Goal: Information Seeking & Learning: Learn about a topic

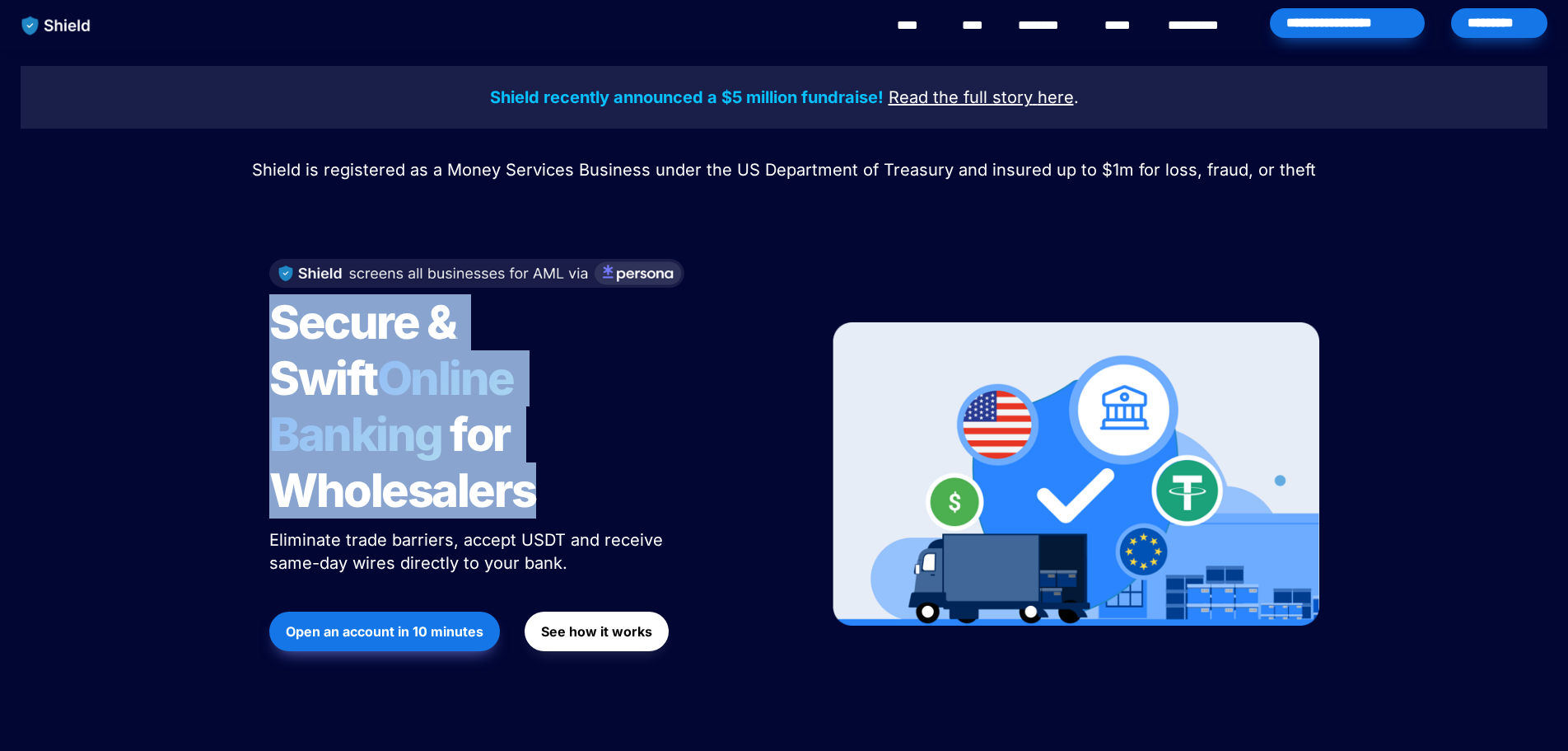
drag, startPoint x: 529, startPoint y: 452, endPoint x: 196, endPoint y: 332, distance: 354.0
click at [196, 332] on div "Shield recently announced a $5 million fundraise! Read the full story here . Sh…" at bounding box center [784, 394] width 1568 height 690
click at [594, 455] on h1 "Secure & Swift Online Banking for Wholesalers" at bounding box center [476, 406] width 412 height 237
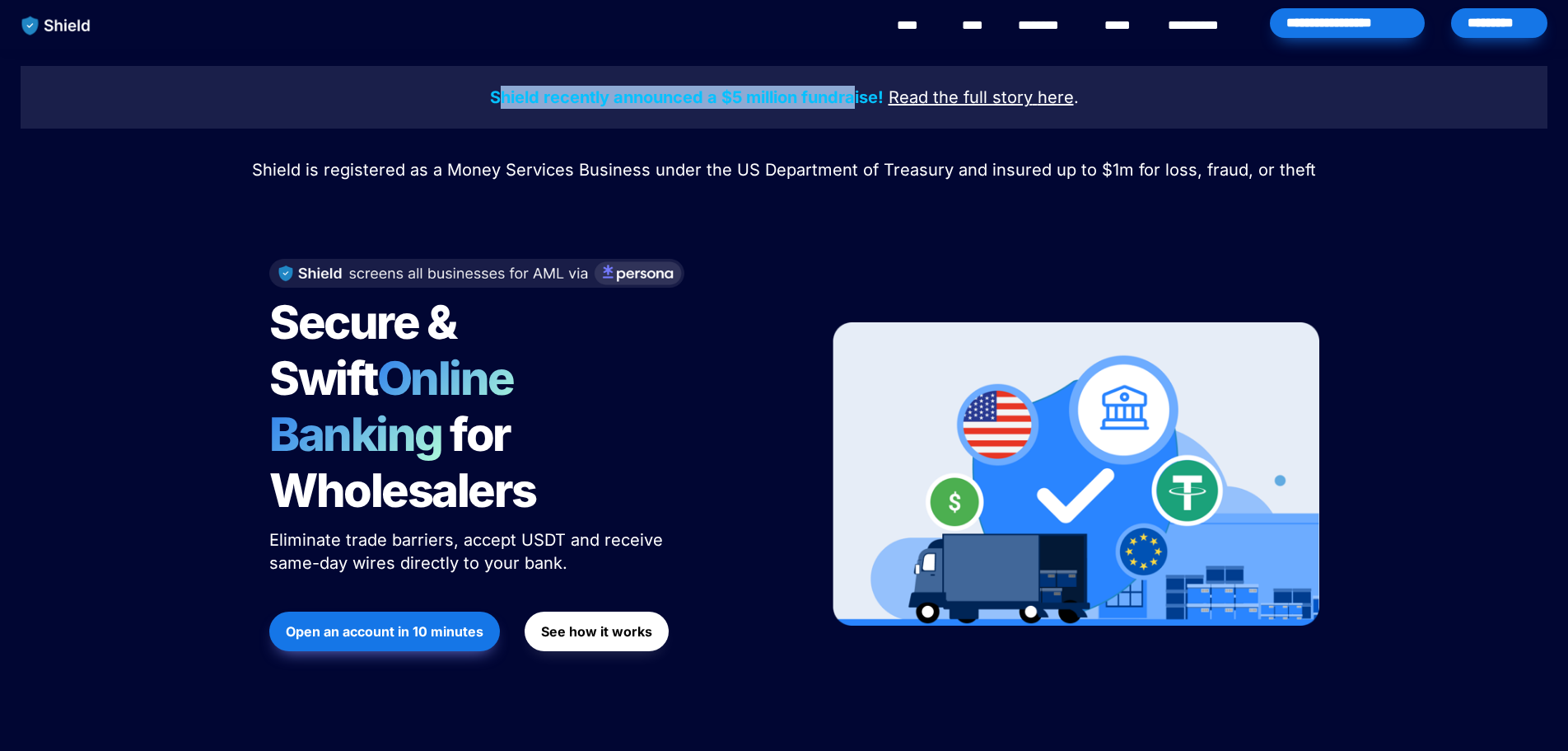
drag, startPoint x: 505, startPoint y: 86, endPoint x: 860, endPoint y: 103, distance: 355.4
click at [860, 103] on p "Shield recently announced a $5 million fundraise! Read the full story here ." at bounding box center [784, 97] width 1486 height 30
click at [803, 159] on p "Shield is registered as a Money Services Business under the US Department of Tr…" at bounding box center [784, 170] width 1527 height 30
drag, startPoint x: 477, startPoint y: 95, endPoint x: 888, endPoint y: 103, distance: 411.1
click at [888, 103] on p "Shield recently announced a $5 million fundraise! Read the full story here ." at bounding box center [784, 97] width 1486 height 30
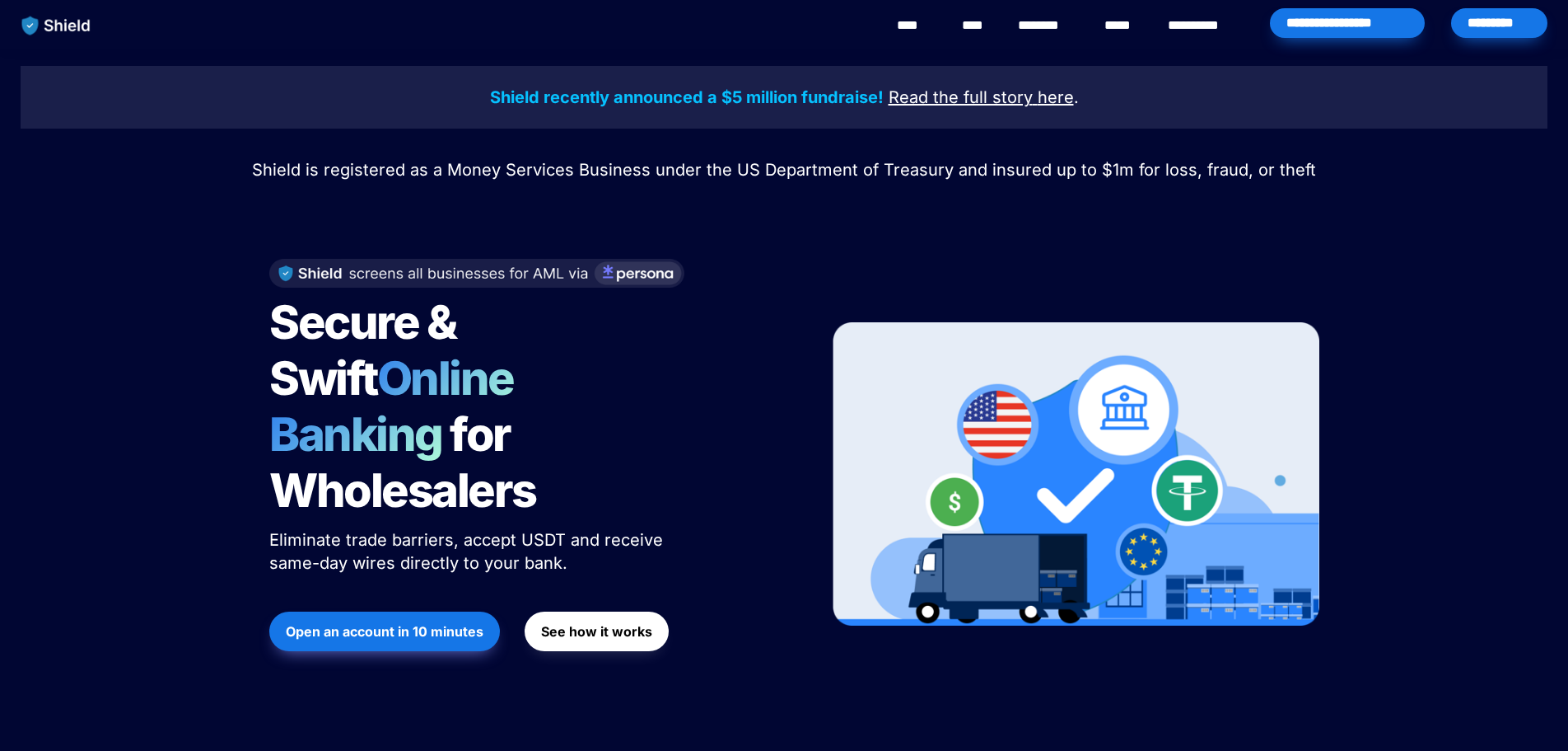
click at [866, 174] on span "Shield is registered as a Money Services Business under the US Department of Tr…" at bounding box center [784, 170] width 1064 height 20
drag, startPoint x: 263, startPoint y: 177, endPoint x: 589, endPoint y: 180, distance: 326.0
click at [589, 180] on p "Shield is registered as a Money Services Business under the US Department of Tr…" at bounding box center [784, 170] width 1527 height 30
click at [662, 211] on div at bounding box center [784, 204] width 577 height 41
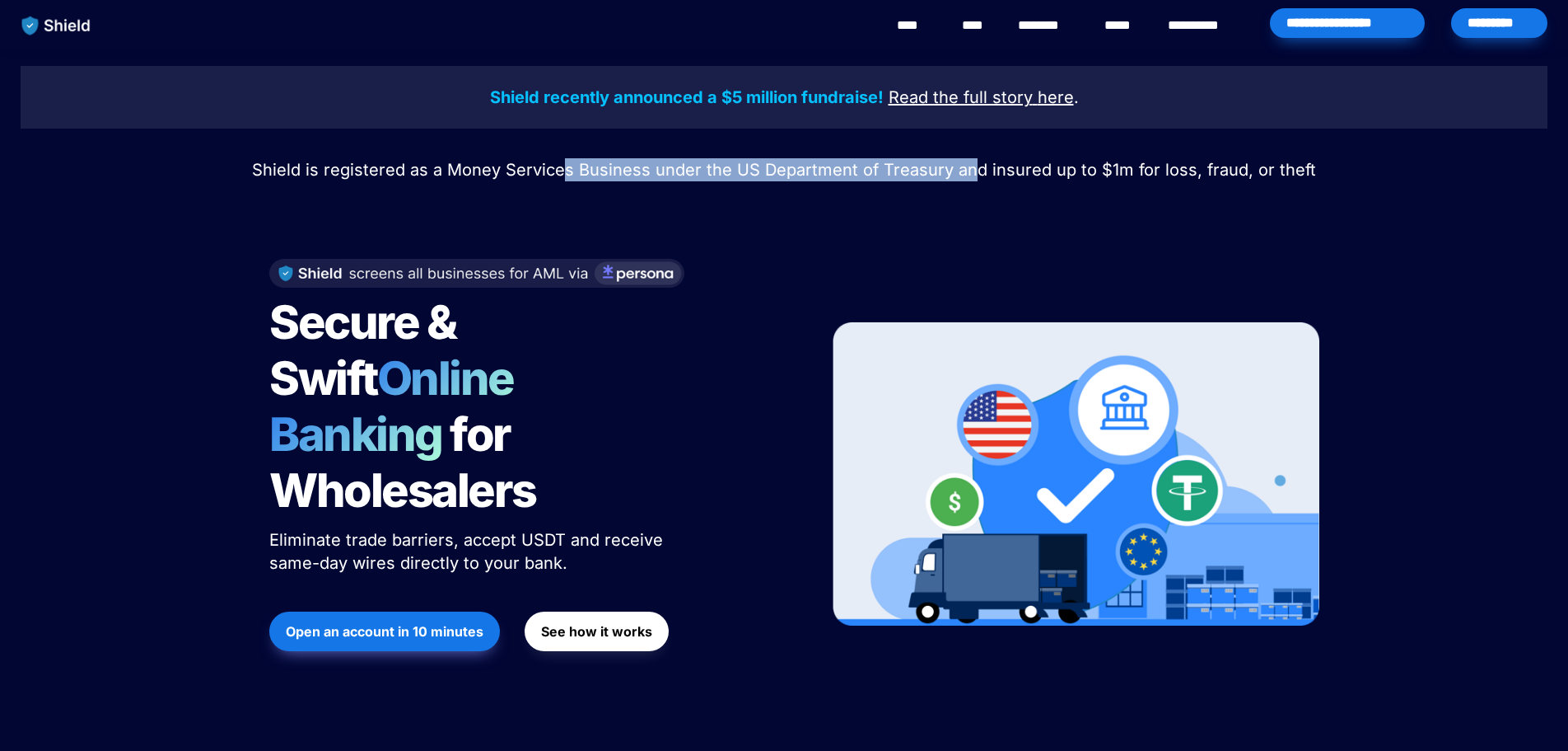
drag, startPoint x: 566, startPoint y: 174, endPoint x: 969, endPoint y: 170, distance: 403.0
click at [969, 170] on span "Shield is registered as a Money Services Business under the US Department of Tr…" at bounding box center [784, 170] width 1064 height 20
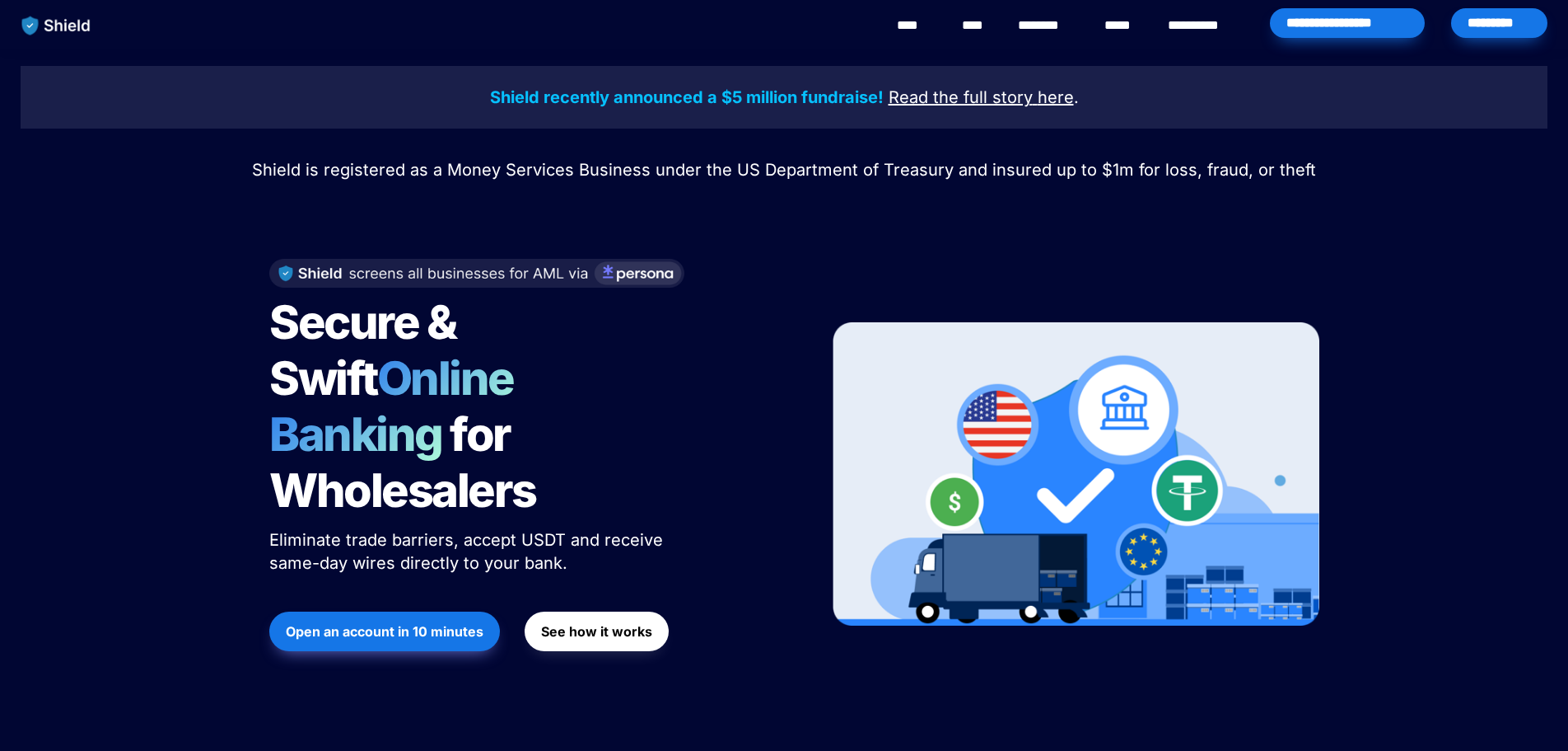
click at [1047, 174] on span "Shield is registered as a Money Services Business under the US Department of Tr…" at bounding box center [784, 170] width 1064 height 20
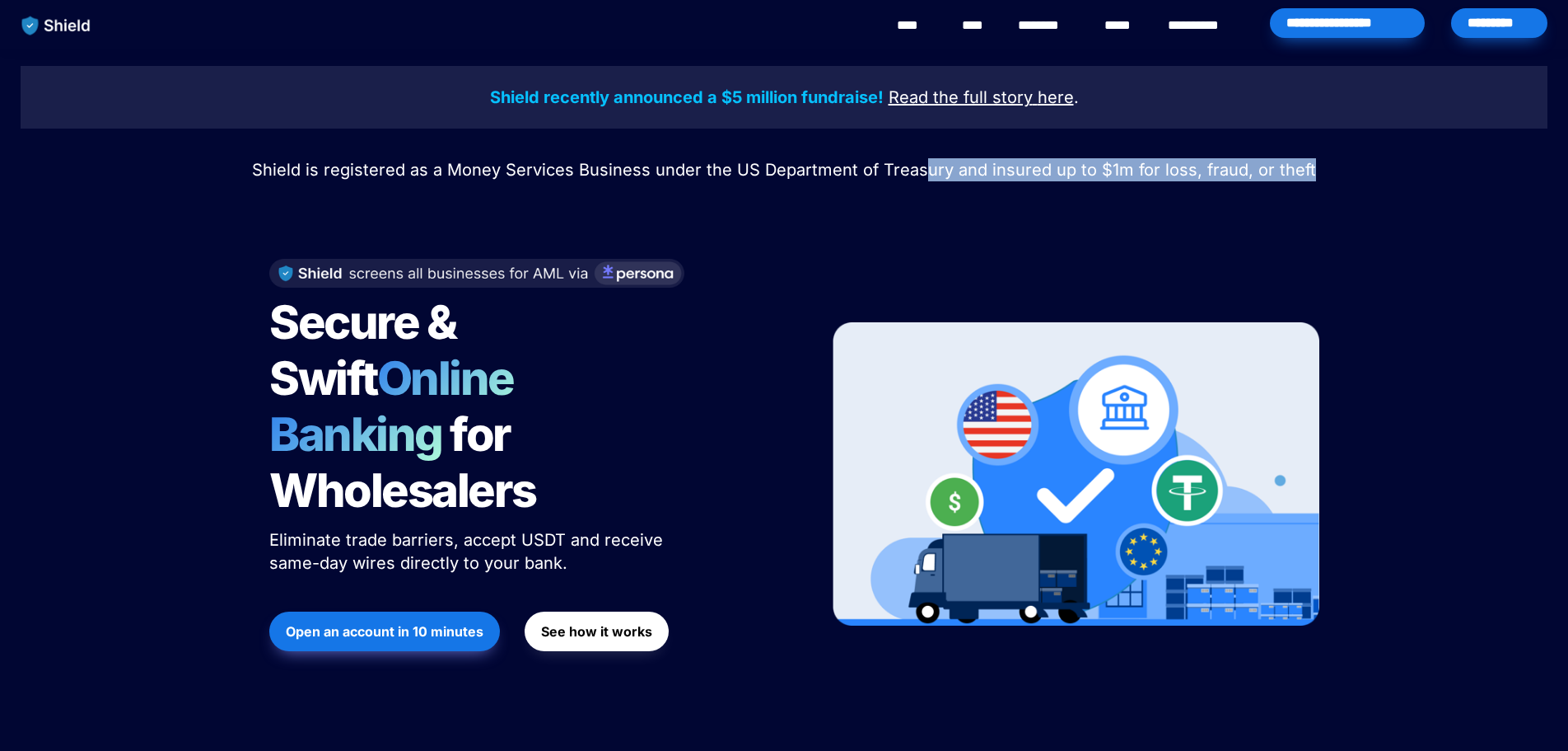
drag, startPoint x: 924, startPoint y: 173, endPoint x: 1323, endPoint y: 175, distance: 399.0
click at [1323, 175] on p "Shield is registered as a Money Services Business under the US Department of Tr…" at bounding box center [784, 170] width 1527 height 30
click at [1327, 188] on div "Shield recently announced a $5 million fundraise! Read the full story here . Sh…" at bounding box center [784, 394] width 1568 height 690
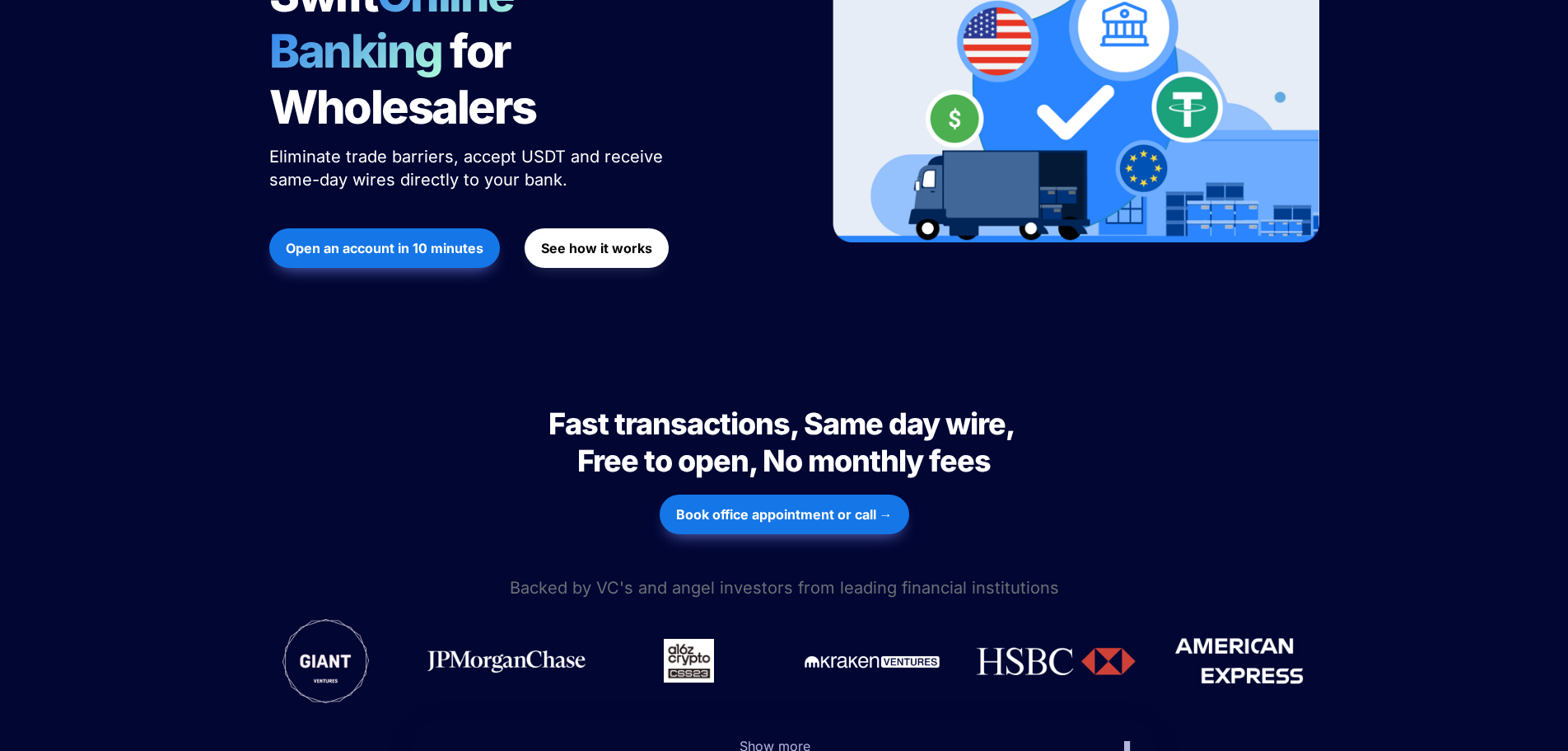
scroll to position [412, 0]
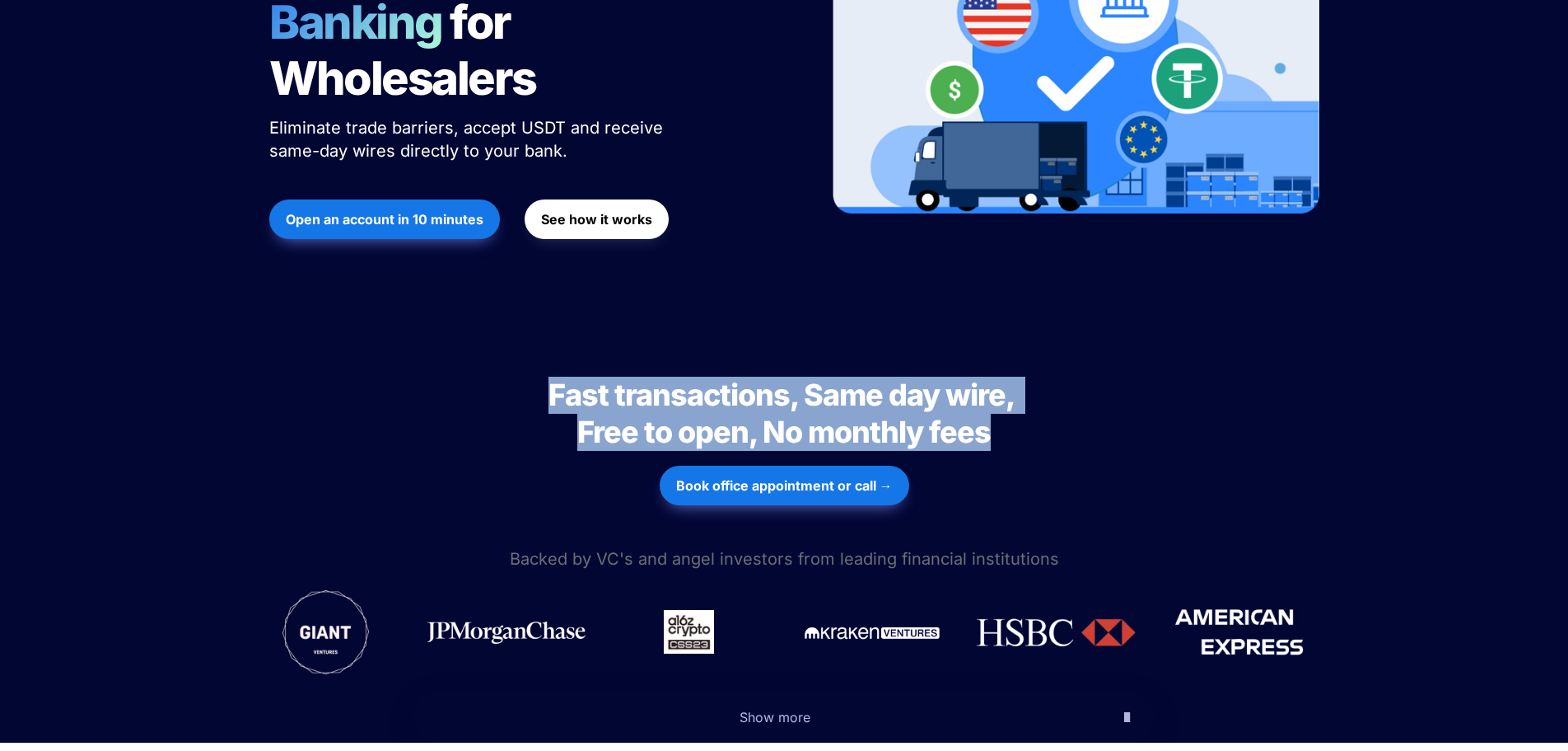
drag, startPoint x: 521, startPoint y: 331, endPoint x: 1063, endPoint y: 381, distance: 544.3
click at [1066, 378] on h2 "Fast transactions, Same day wire, Free to open, No monthly fees" at bounding box center [784, 414] width 577 height 87
click at [1061, 382] on h2 "Fast transactions, Same day wire, Free to open, No monthly fees" at bounding box center [784, 414] width 577 height 87
drag, startPoint x: 1040, startPoint y: 386, endPoint x: 578, endPoint y: 340, distance: 464.3
click at [578, 370] on h2 "Fast transactions, Same day wire, Free to open, No monthly fees" at bounding box center [784, 414] width 577 height 87
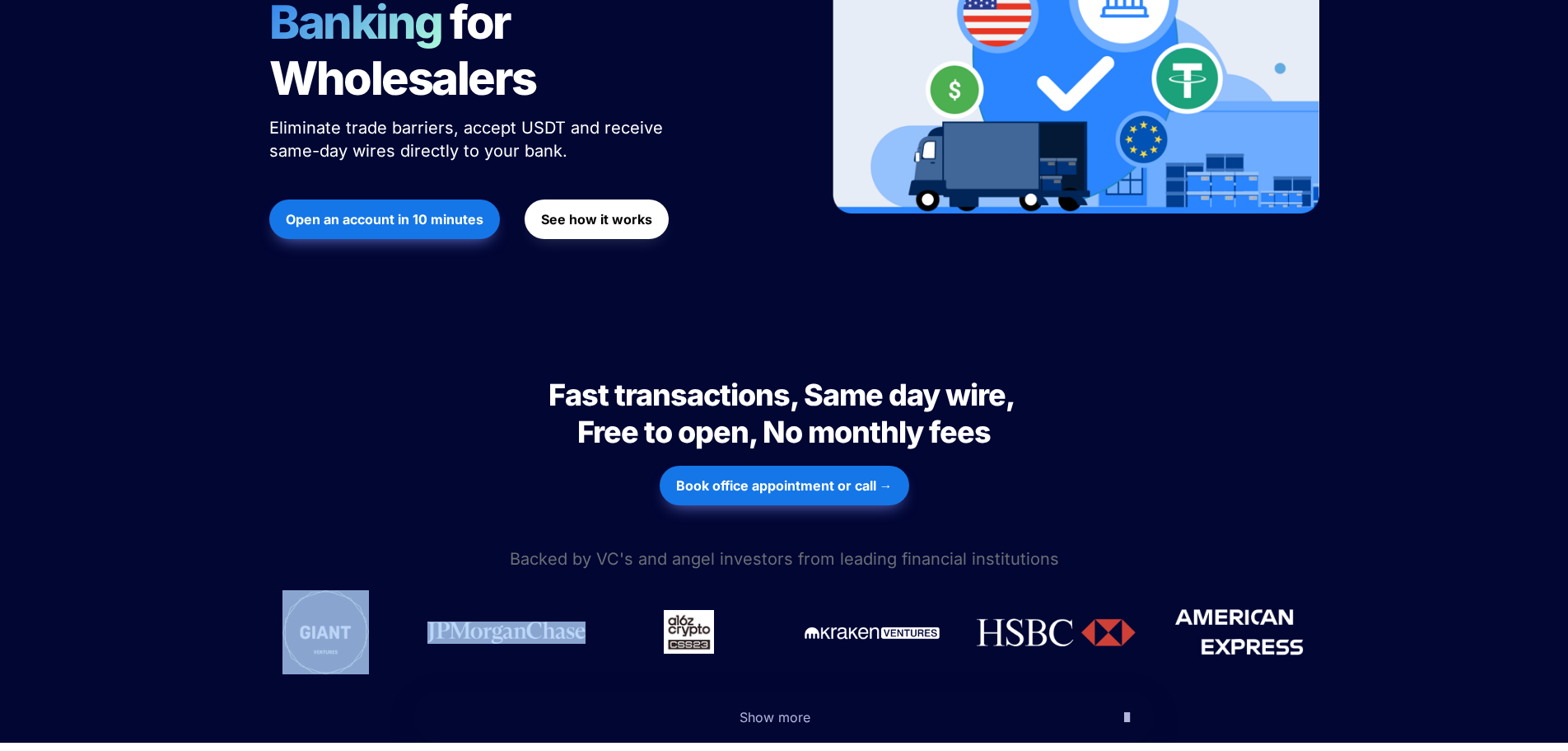
drag, startPoint x: 505, startPoint y: 524, endPoint x: 1180, endPoint y: 513, distance: 675.1
click at [1180, 513] on div "Fast transactions, Same day wire, Free to open, No monthly fees Fast transactio…" at bounding box center [784, 535] width 1568 height 416
click at [1150, 544] on p "Backed by VC's and angel investors from leading financial institutions" at bounding box center [784, 559] width 1568 height 30
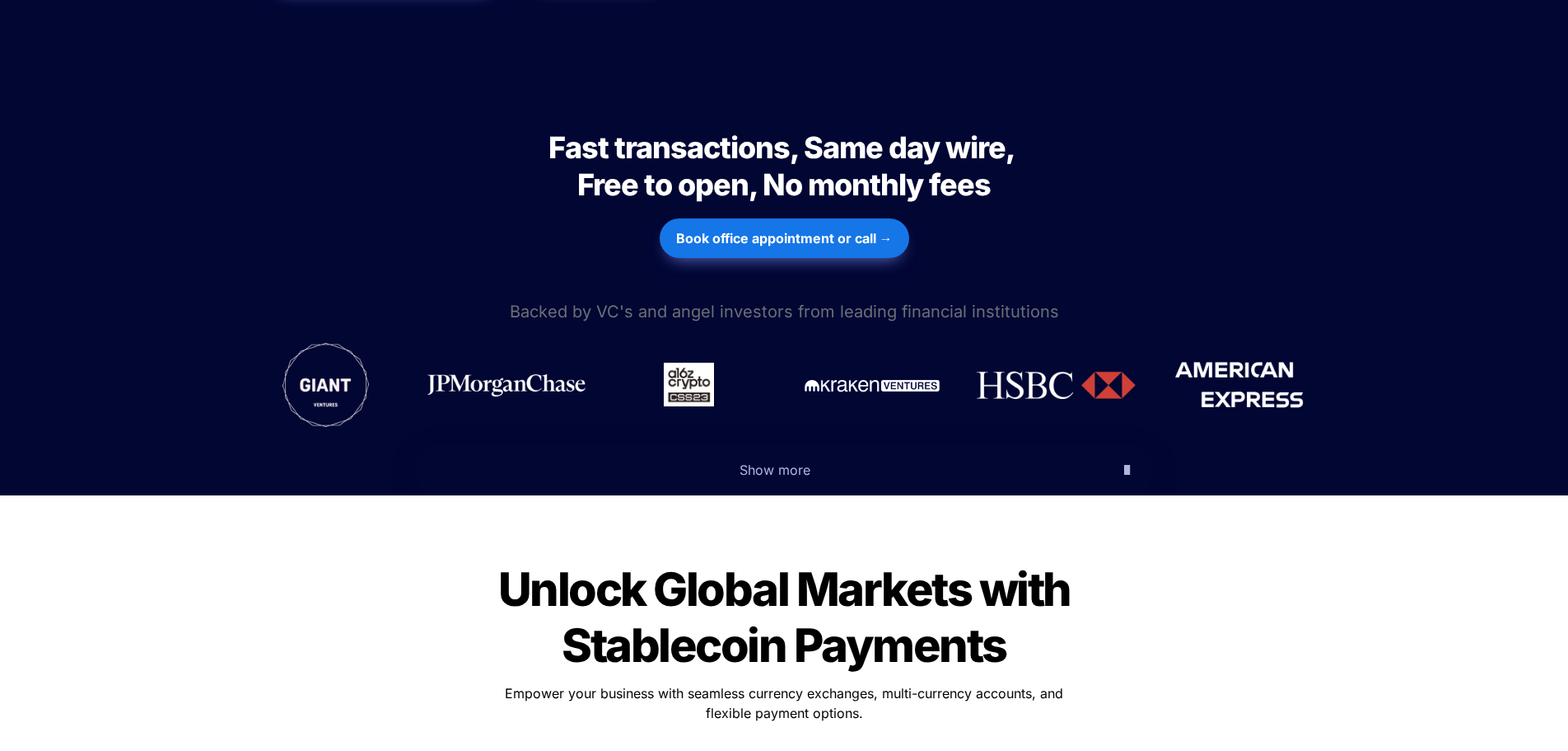
scroll to position [824, 0]
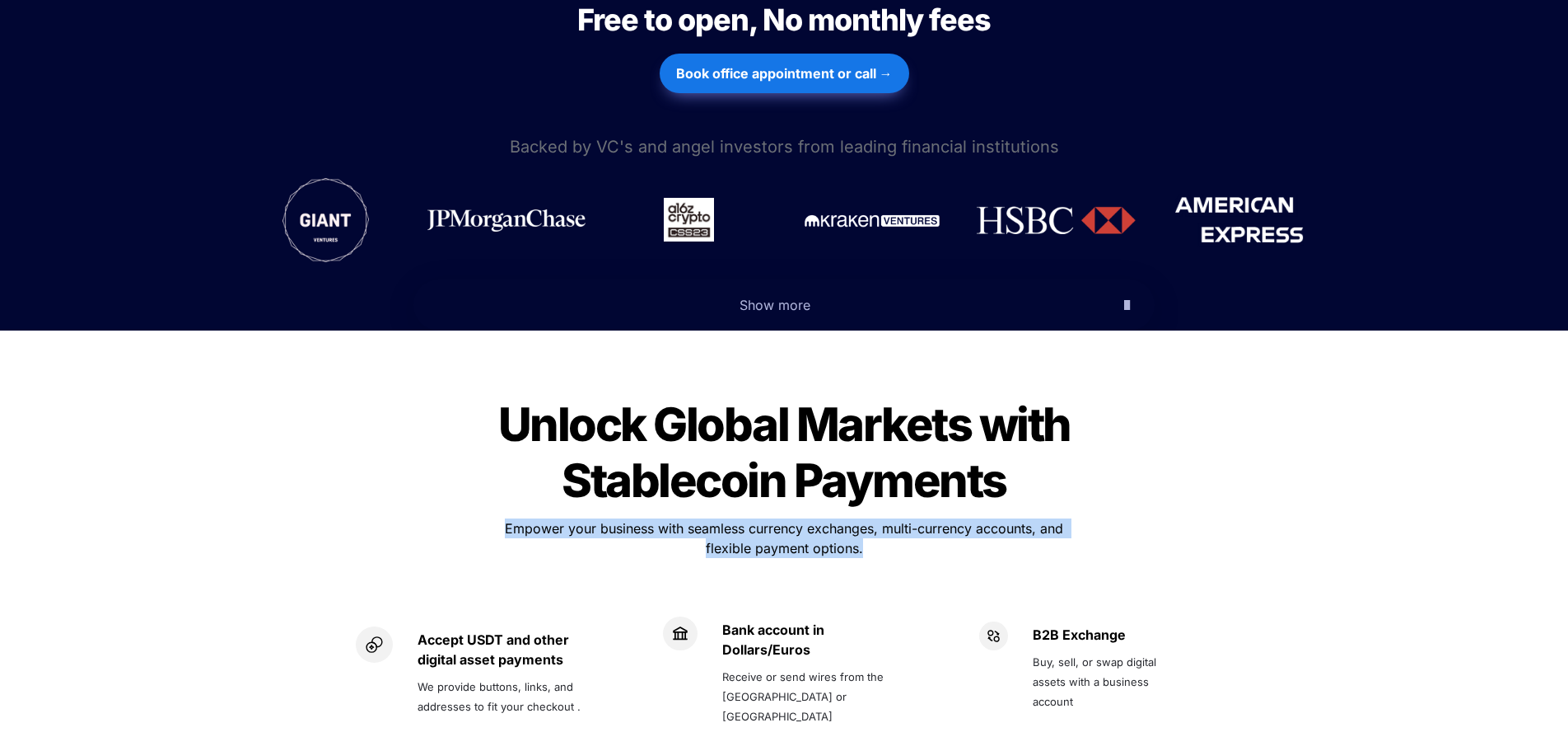
drag, startPoint x: 465, startPoint y: 469, endPoint x: 1009, endPoint y: 507, distance: 545.3
click at [1009, 507] on div "Unlock Global Markets with Stablecoin Payments Unlock Global Markets with Stabl…" at bounding box center [784, 592] width 906 height 438
click at [993, 561] on div at bounding box center [784, 575] width 577 height 27
drag, startPoint x: 858, startPoint y: 495, endPoint x: 519, endPoint y: 472, distance: 339.8
click at [526, 515] on p "Empower your business with seamless currency exchanges, multi-currency accounts…" at bounding box center [784, 538] width 577 height 46
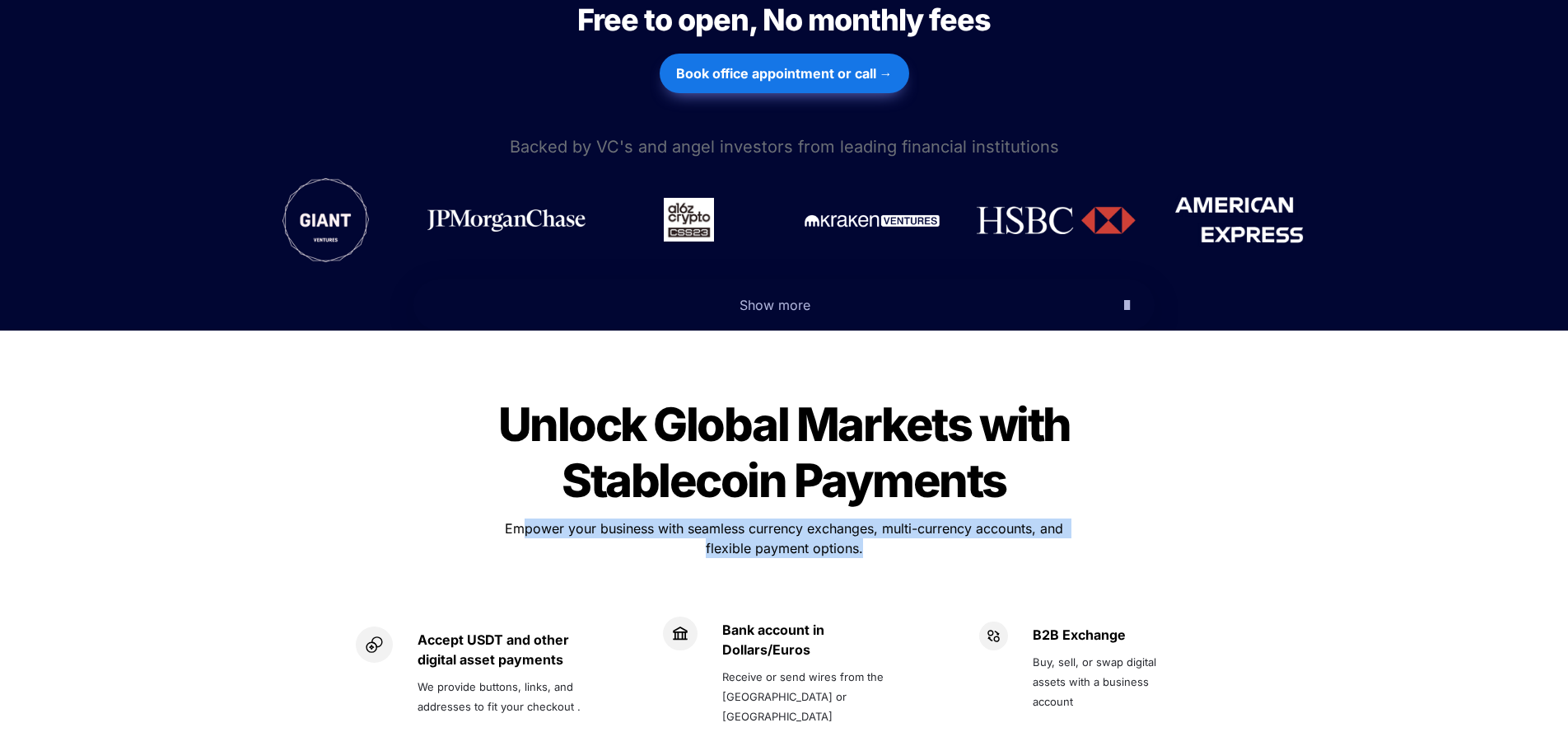
click at [1054, 515] on p "Empower your business with seamless currency exchanges, multi-currency accounts…" at bounding box center [784, 538] width 577 height 46
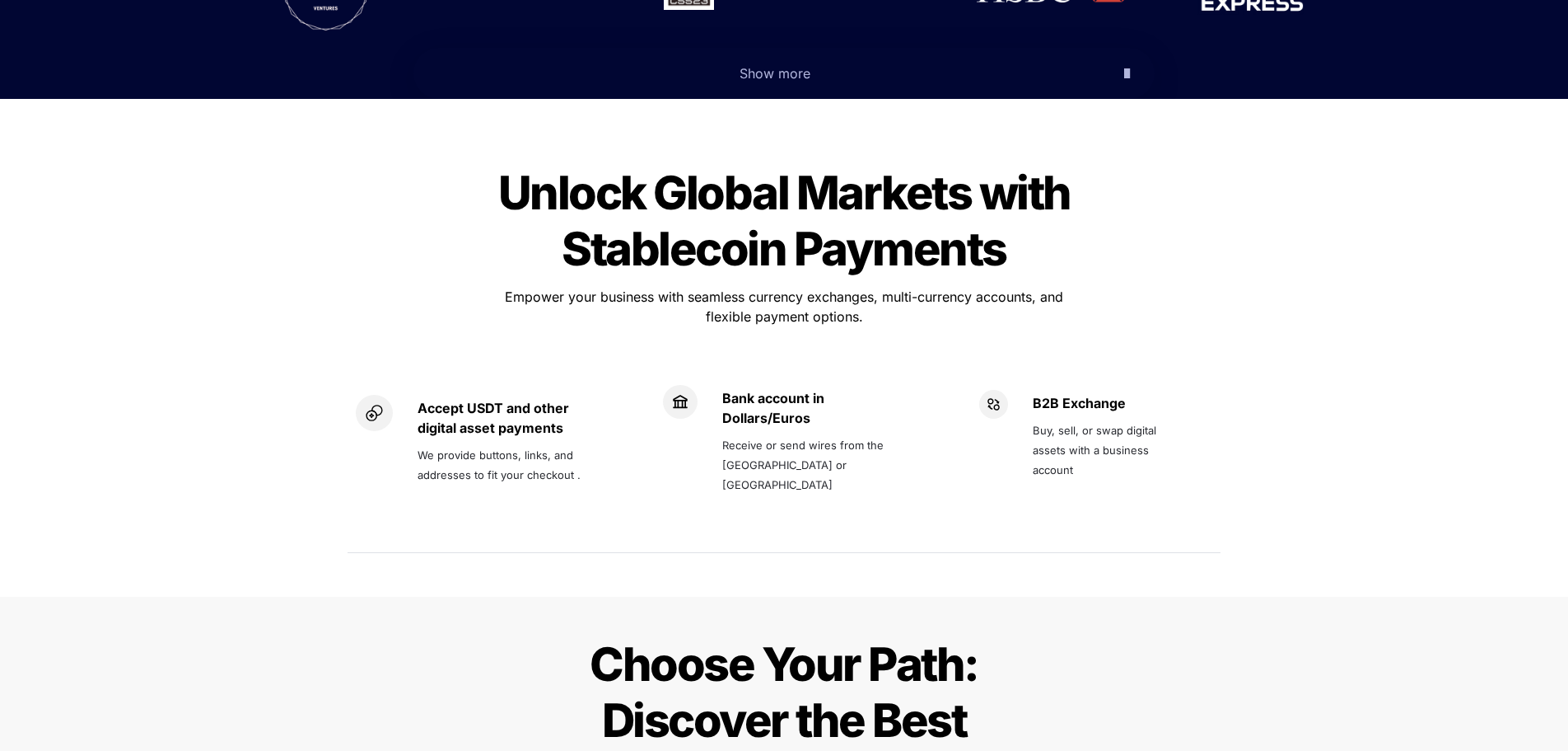
scroll to position [1071, 0]
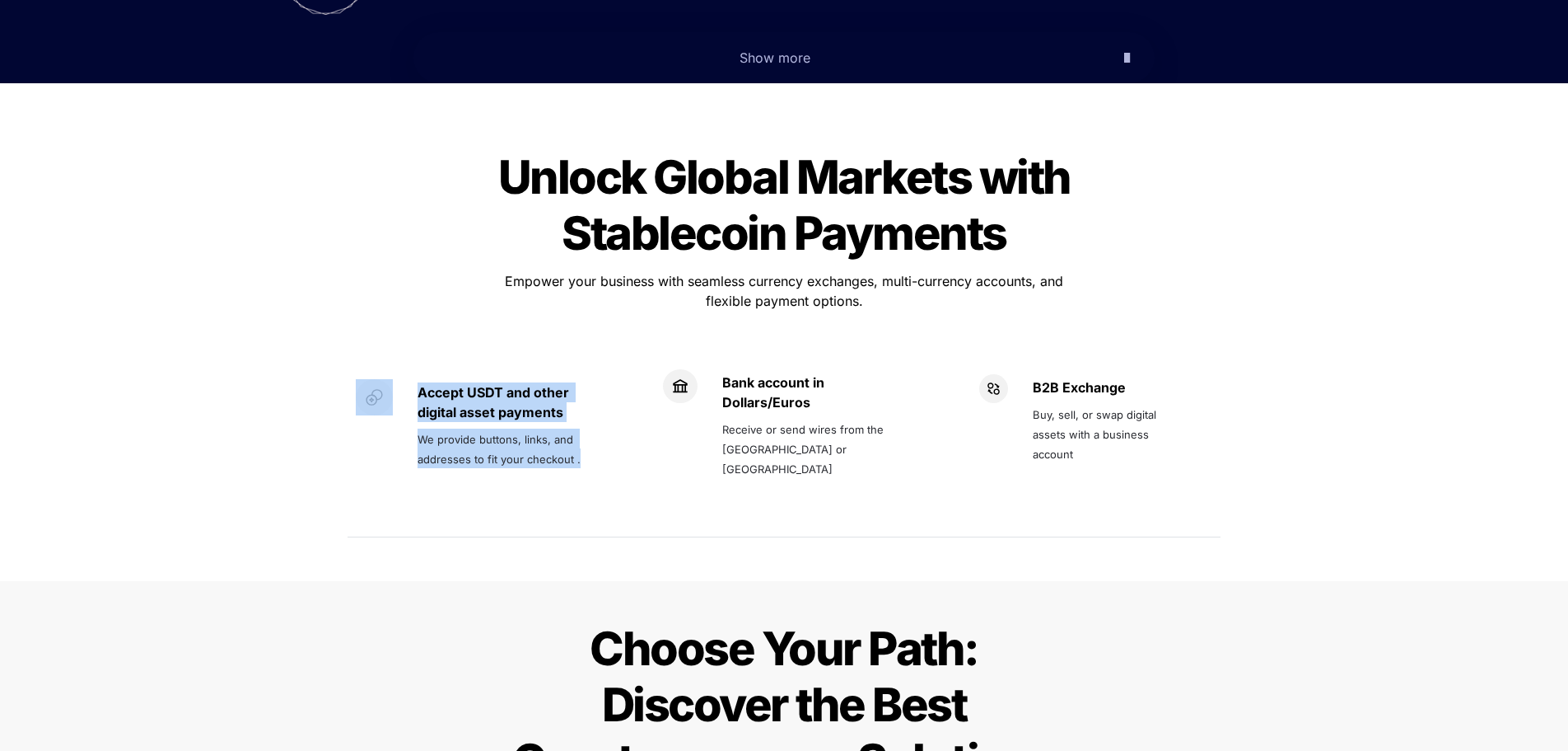
drag, startPoint x: 467, startPoint y: 382, endPoint x: 400, endPoint y: 334, distance: 82.4
click at [400, 379] on div "Accept USDT and other digital asset payments We provide buttons, links, and add…" at bounding box center [485, 425] width 258 height 92
click at [547, 433] on span "We provide buttons, links, and addresses to fit your checkout ." at bounding box center [498, 449] width 163 height 33
drag, startPoint x: 586, startPoint y: 417, endPoint x: 401, endPoint y: 332, distance: 203.6
click at [401, 379] on div "Accept USDT and other digital asset payments We provide buttons, links, and add…" at bounding box center [485, 433] width 258 height 108
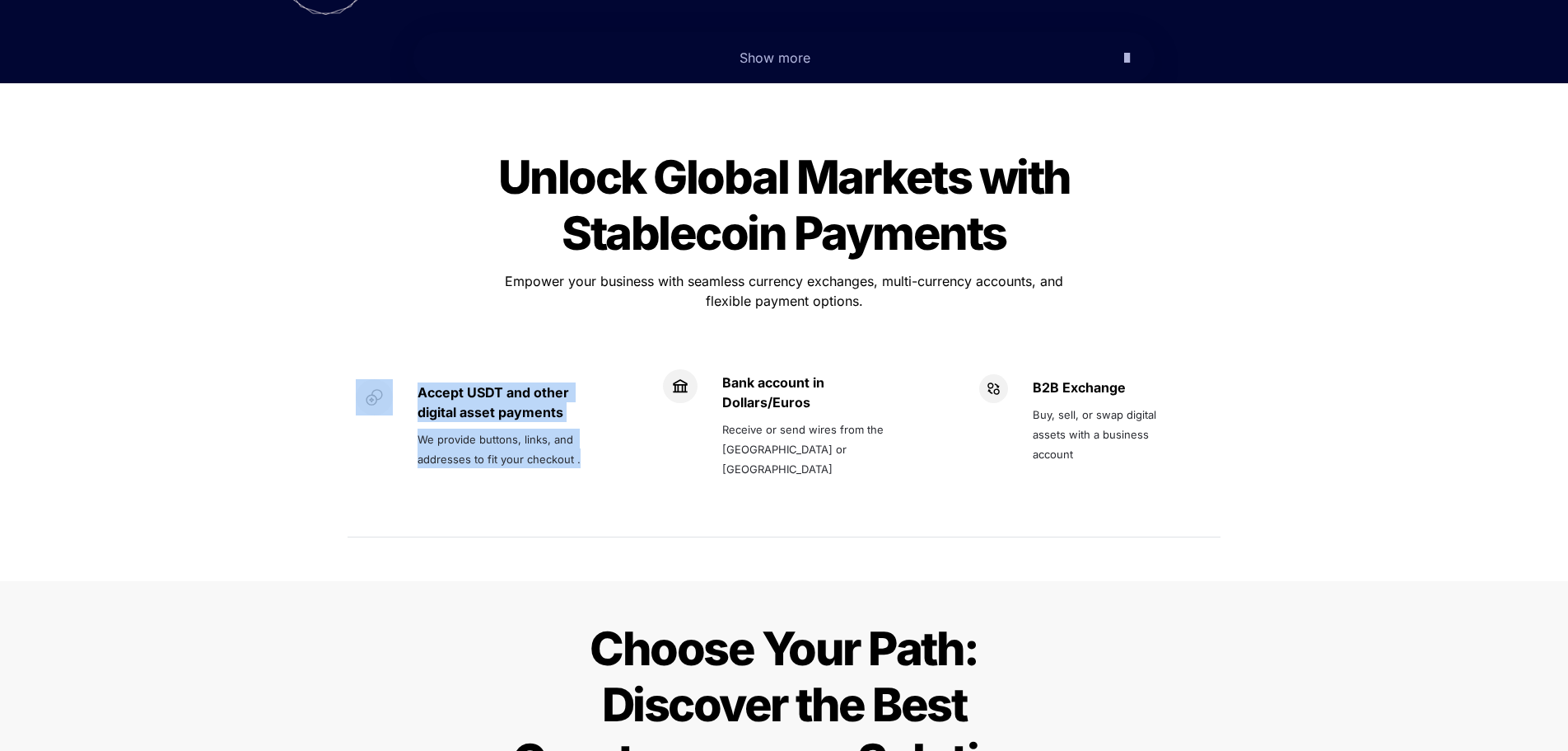
click at [575, 425] on p "We provide buttons, links, and addresses to fit your checkout ." at bounding box center [514, 448] width 193 height 46
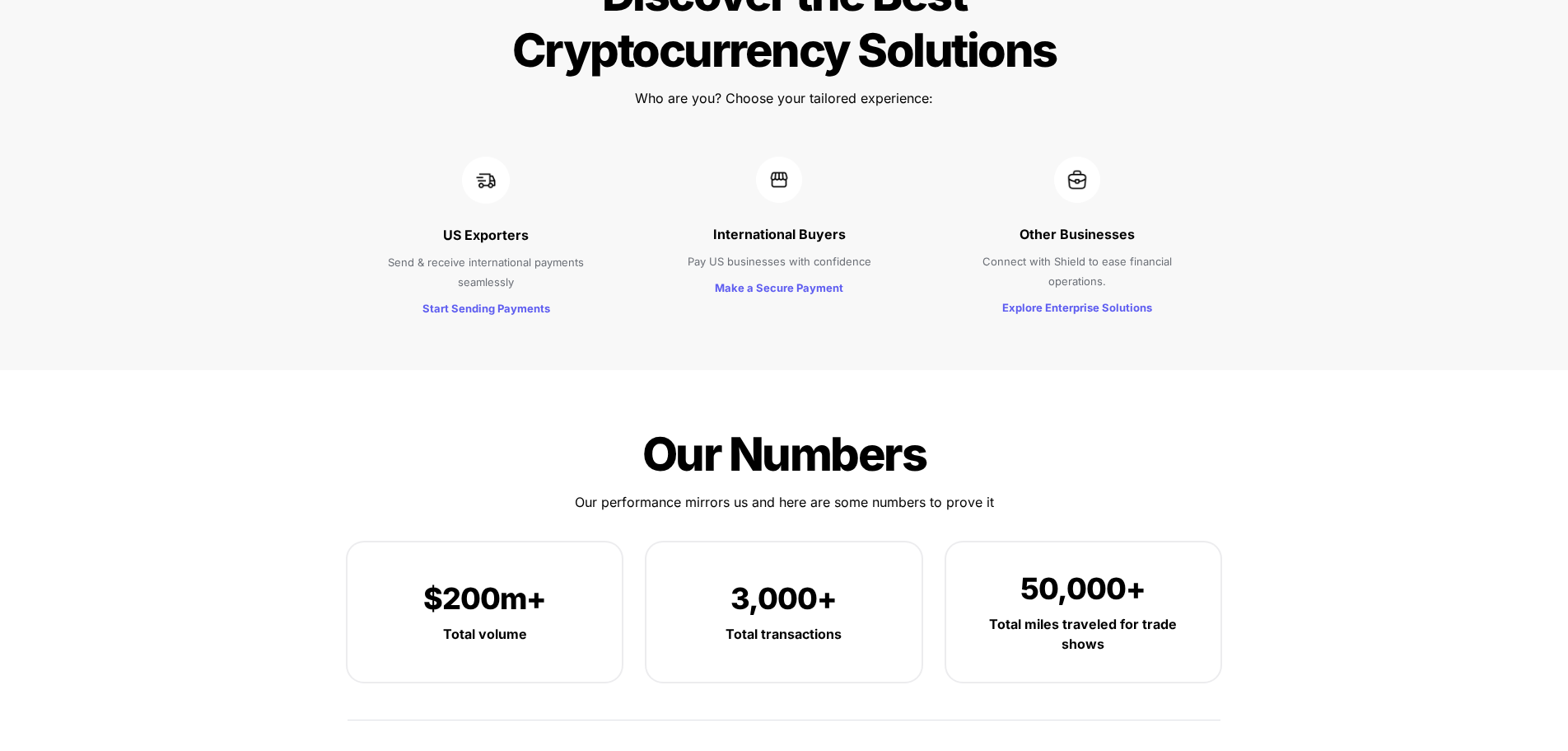
scroll to position [1895, 0]
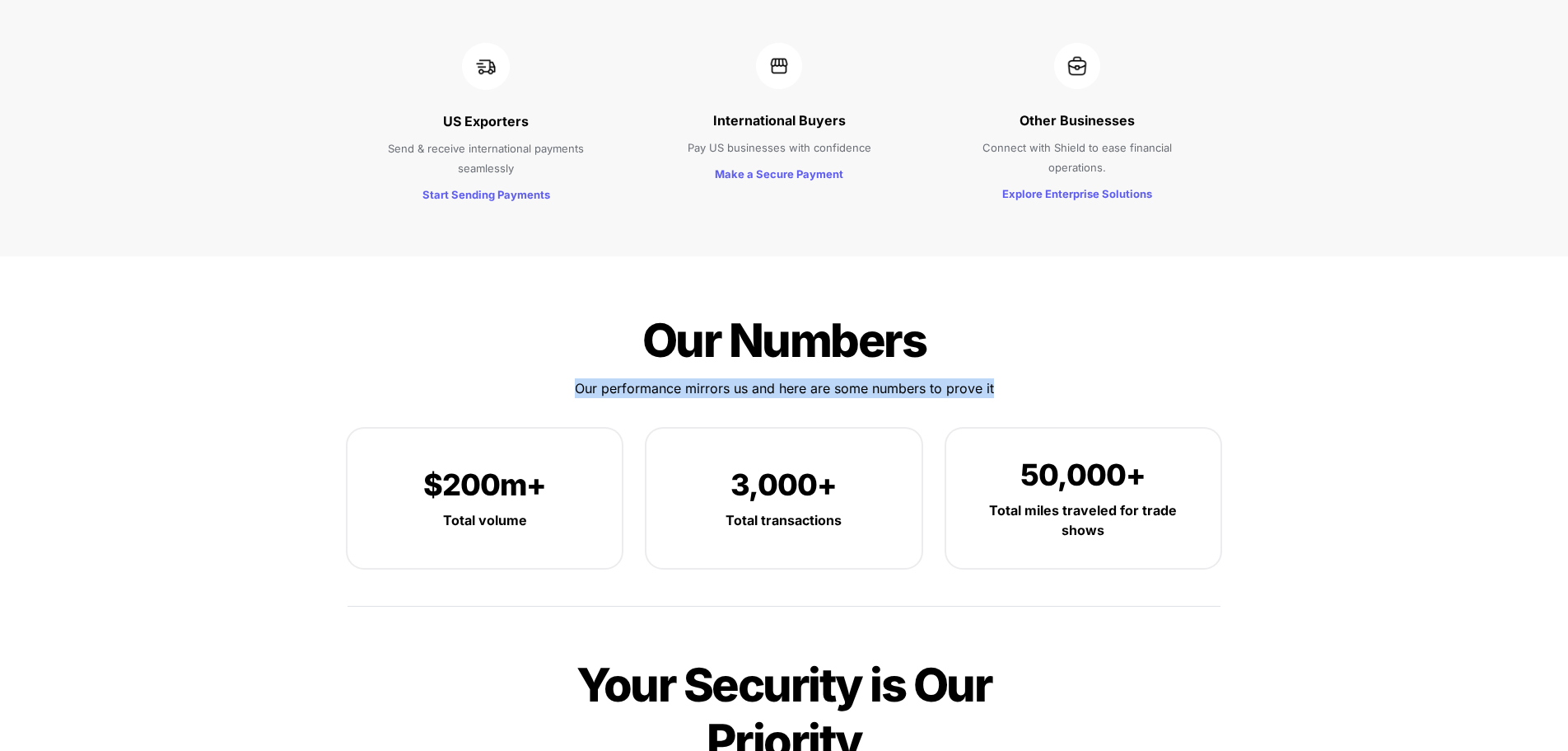
drag, startPoint x: 794, startPoint y: 335, endPoint x: 1091, endPoint y: 330, distance: 297.0
click at [1091, 330] on div "Our Numbers Our Numbers Our performance mirrors us and here are some numbers to…" at bounding box center [784, 461] width 906 height 345
click at [1105, 337] on div "Our Numbers Our Numbers Our performance mirrors us and here are some numbers to…" at bounding box center [784, 461] width 906 height 345
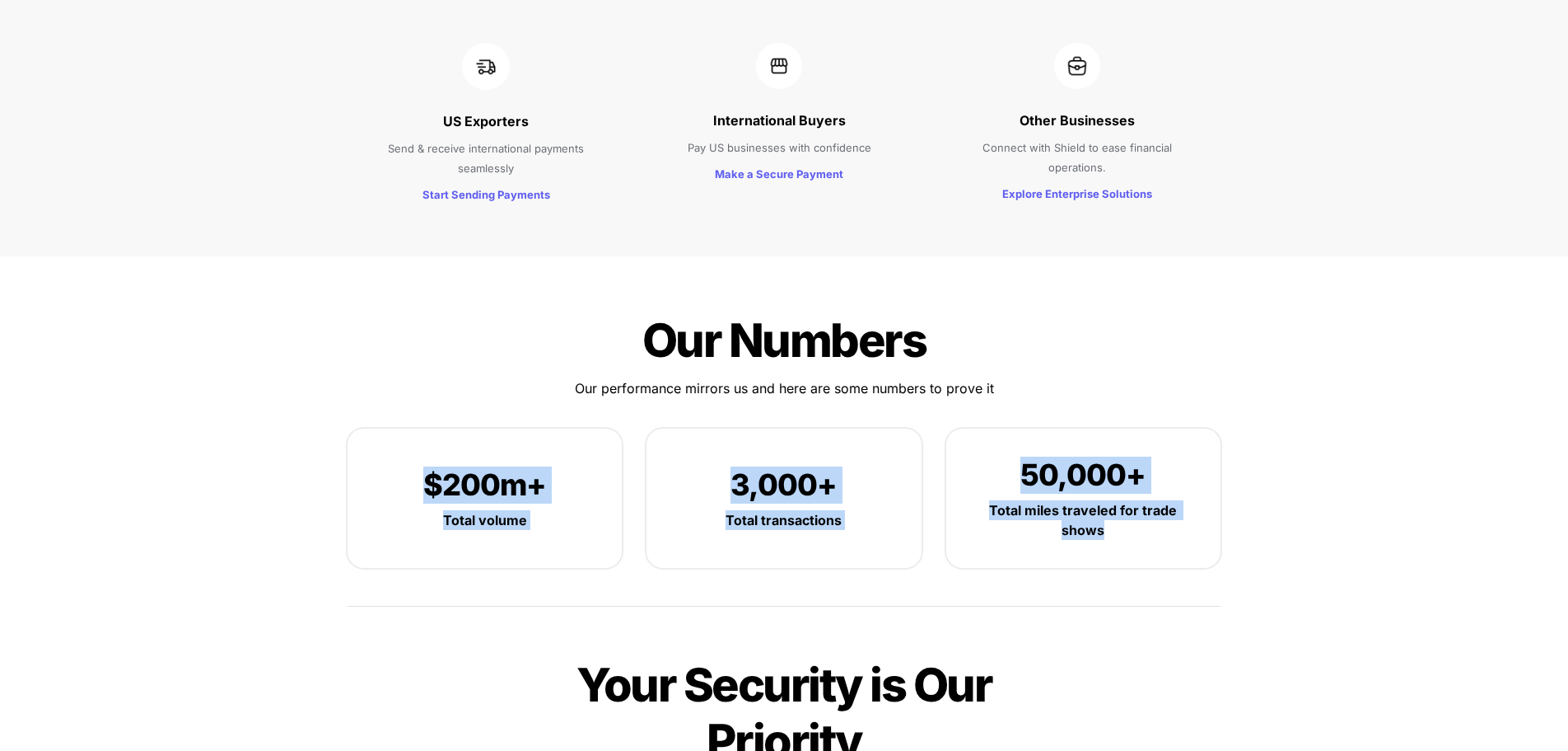
drag, startPoint x: 1128, startPoint y: 487, endPoint x: 277, endPoint y: 402, distance: 855.2
click at [272, 402] on div "Our Numbers Our Numbers Our performance mirrors us and here are some numbers to…" at bounding box center [784, 665] width 1568 height 819
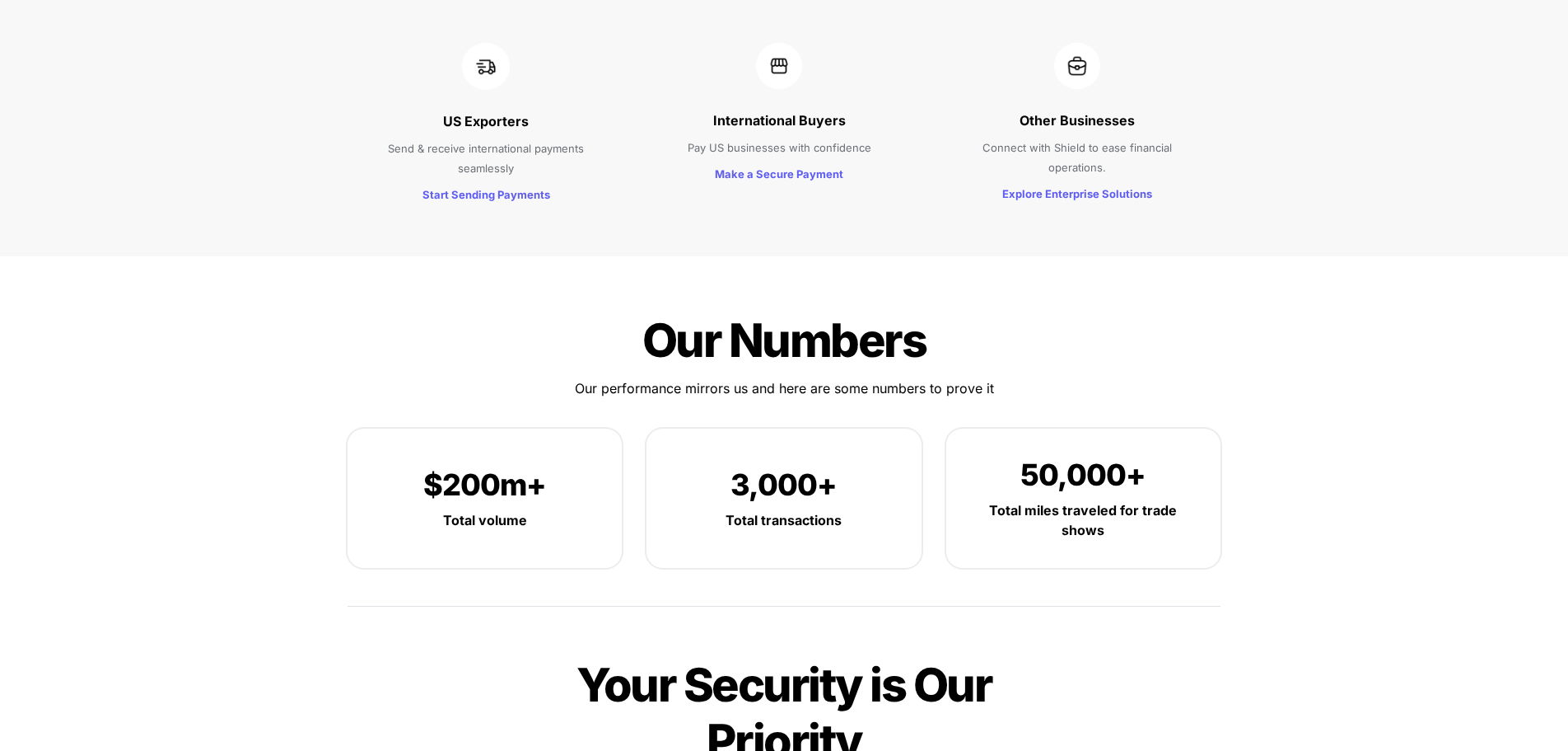
click at [836, 568] on div at bounding box center [784, 581] width 577 height 27
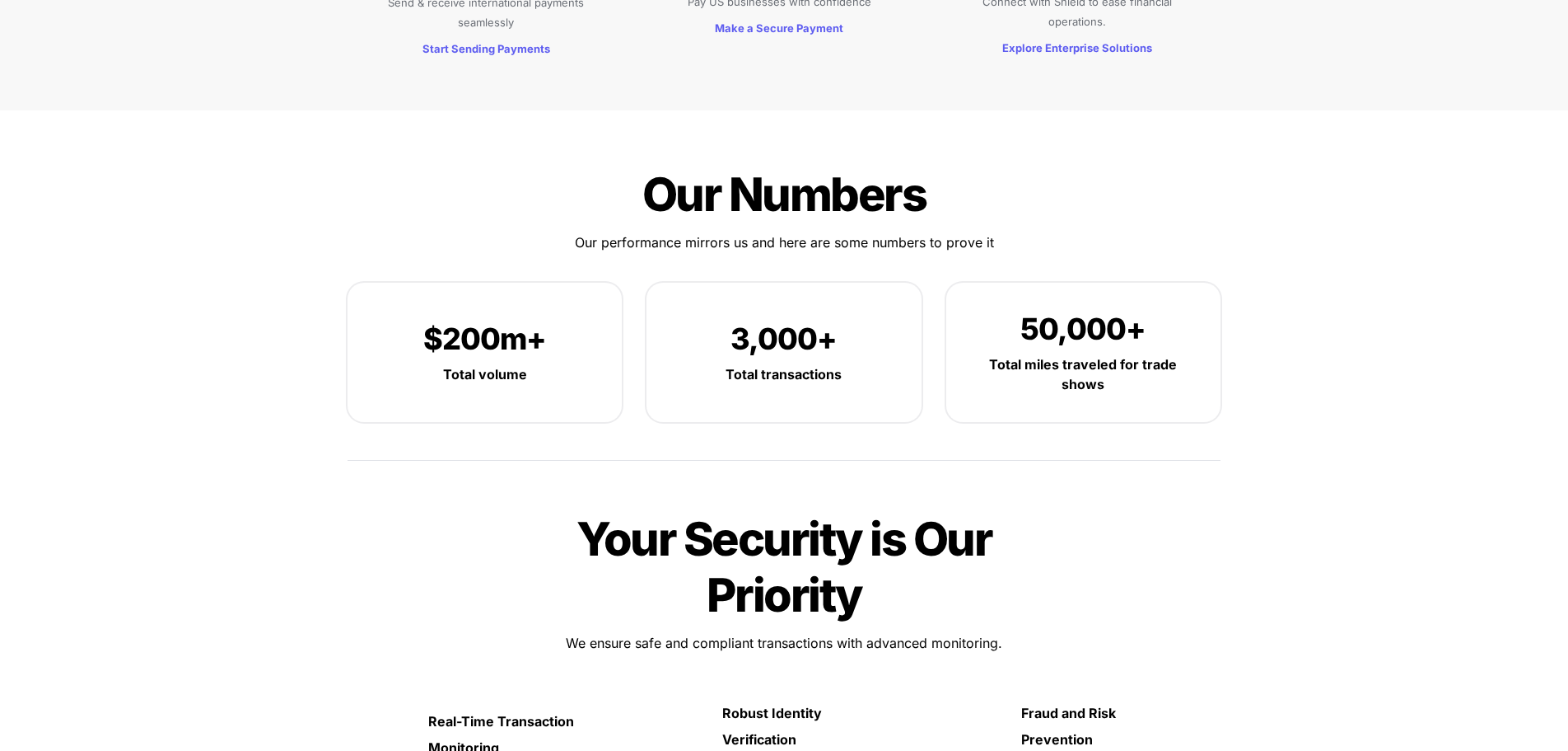
scroll to position [2142, 0]
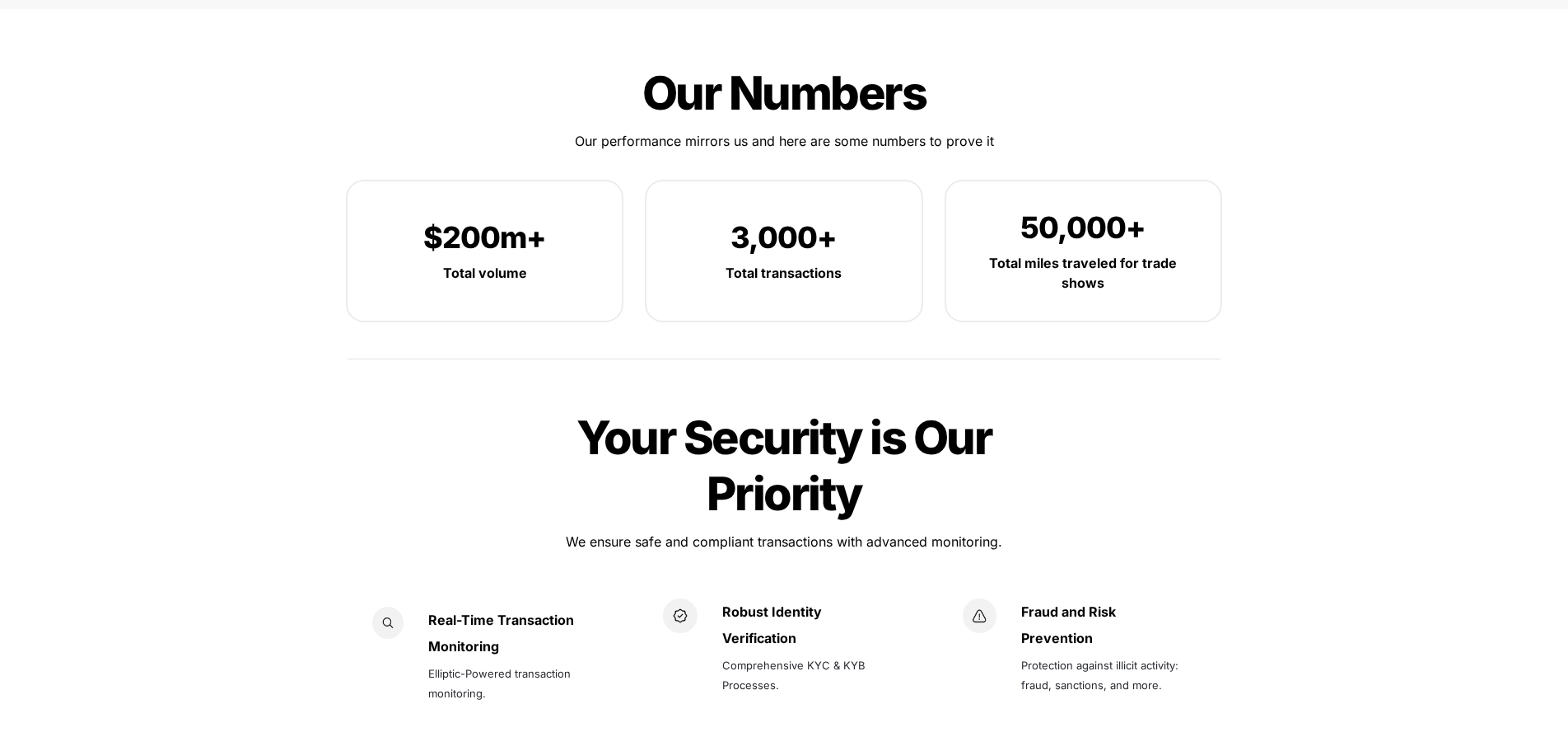
drag, startPoint x: 523, startPoint y: 472, endPoint x: 1119, endPoint y: 486, distance: 596.2
click at [1119, 486] on div "Your Security is Our Priority Your Security is Our Priority We ensure safe and …" at bounding box center [784, 591] width 906 height 408
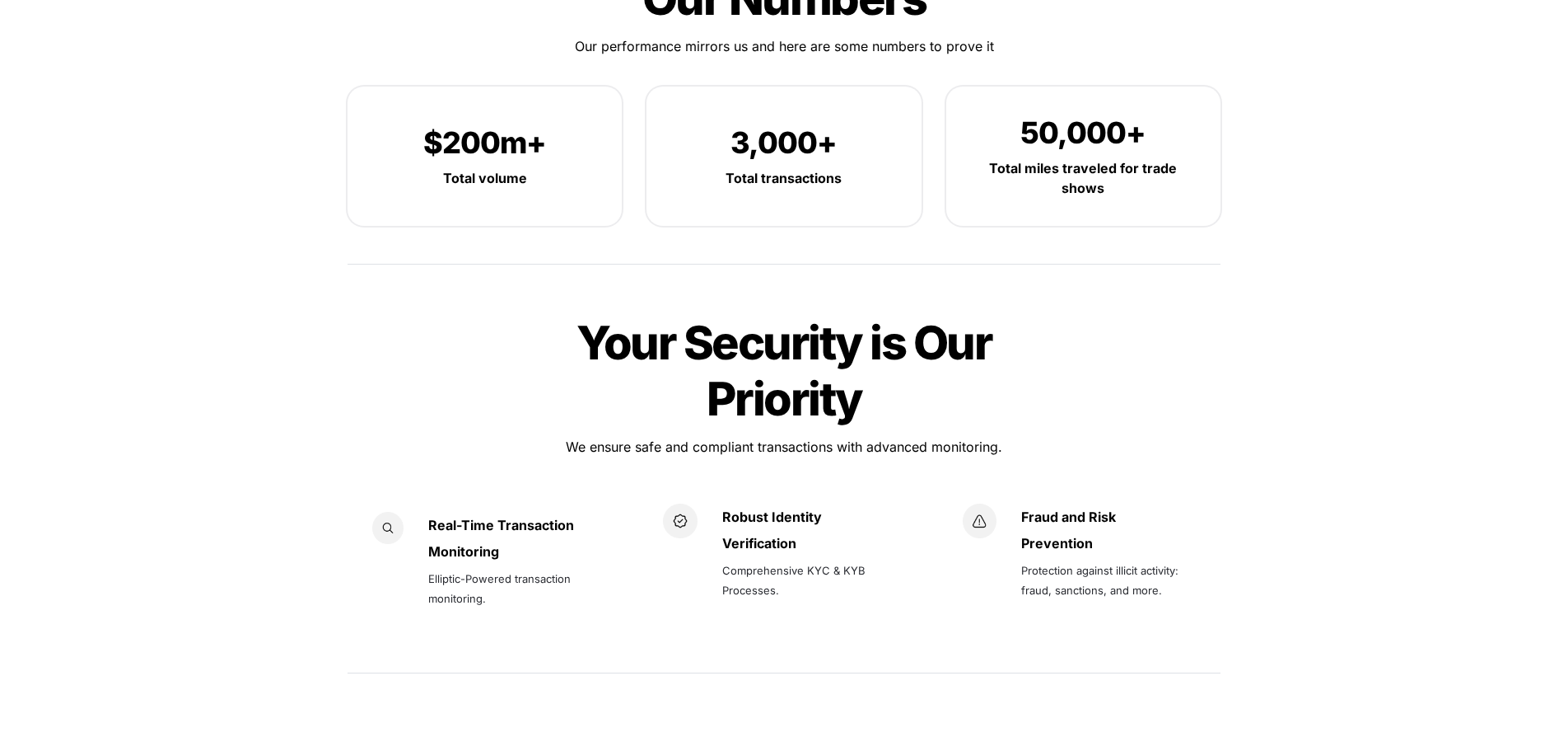
scroll to position [2390, 0]
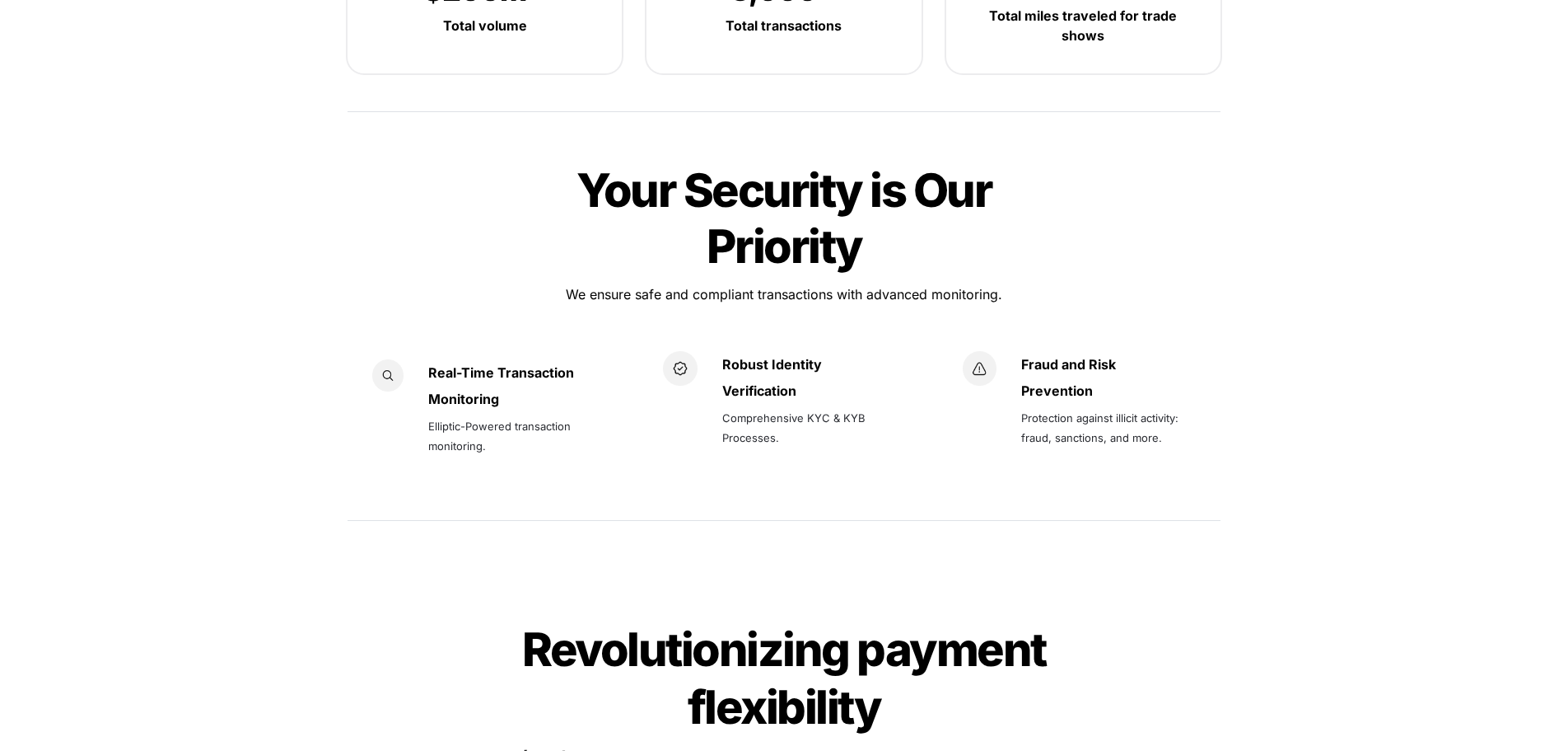
click at [856, 396] on div "Robust Identity Verification Comprehensive KYC & KYB Processes." at bounding box center [784, 408] width 241 height 116
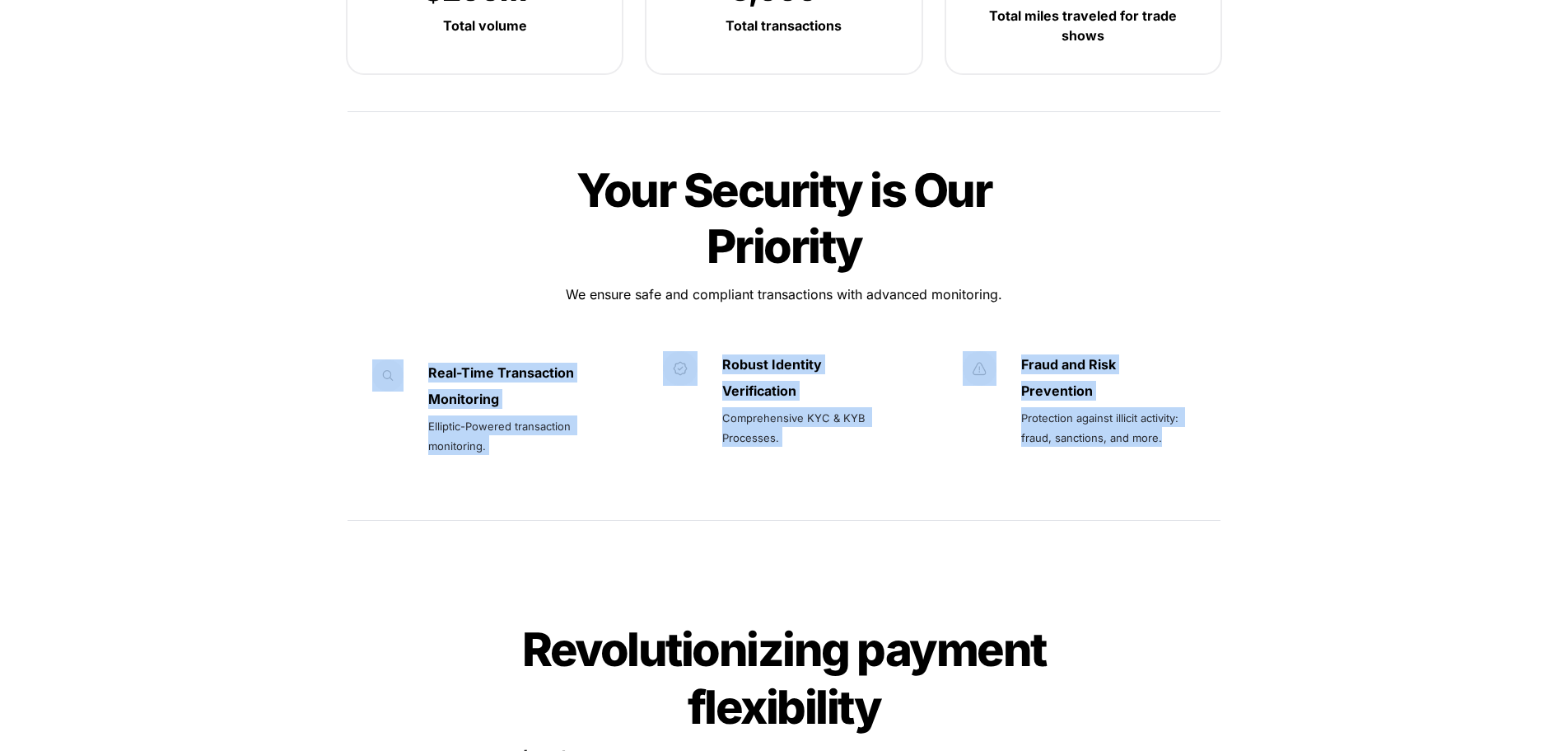
drag, startPoint x: 1196, startPoint y: 399, endPoint x: 342, endPoint y: 329, distance: 856.9
click at [342, 329] on div "Your Security is Our Priority Your Security is Our Priority We ensure safe and …" at bounding box center [784, 344] width 906 height 408
click at [555, 419] on span "Elliptic-Powered transaction monitoring." at bounding box center [501, 436] width 146 height 33
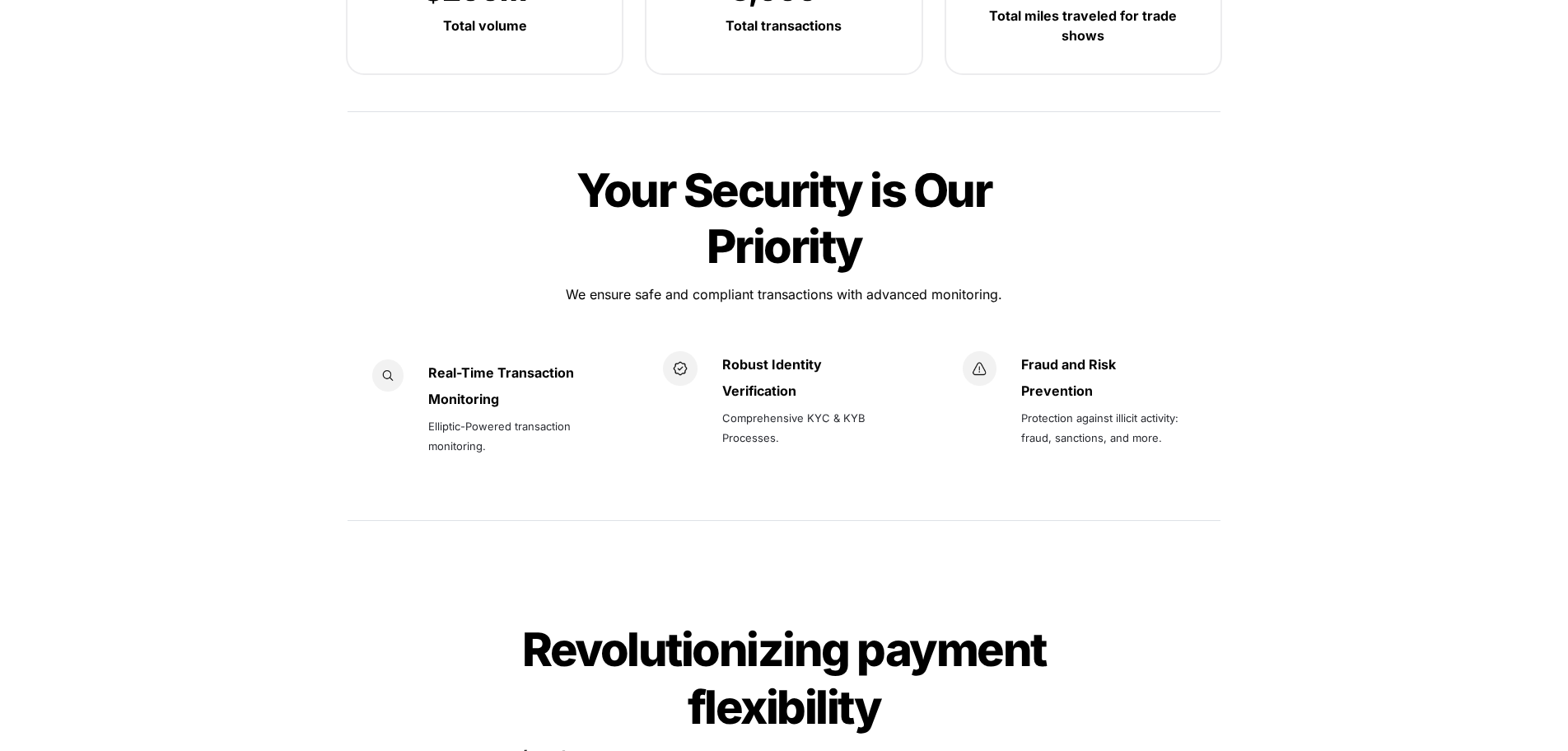
scroll to position [2719, 0]
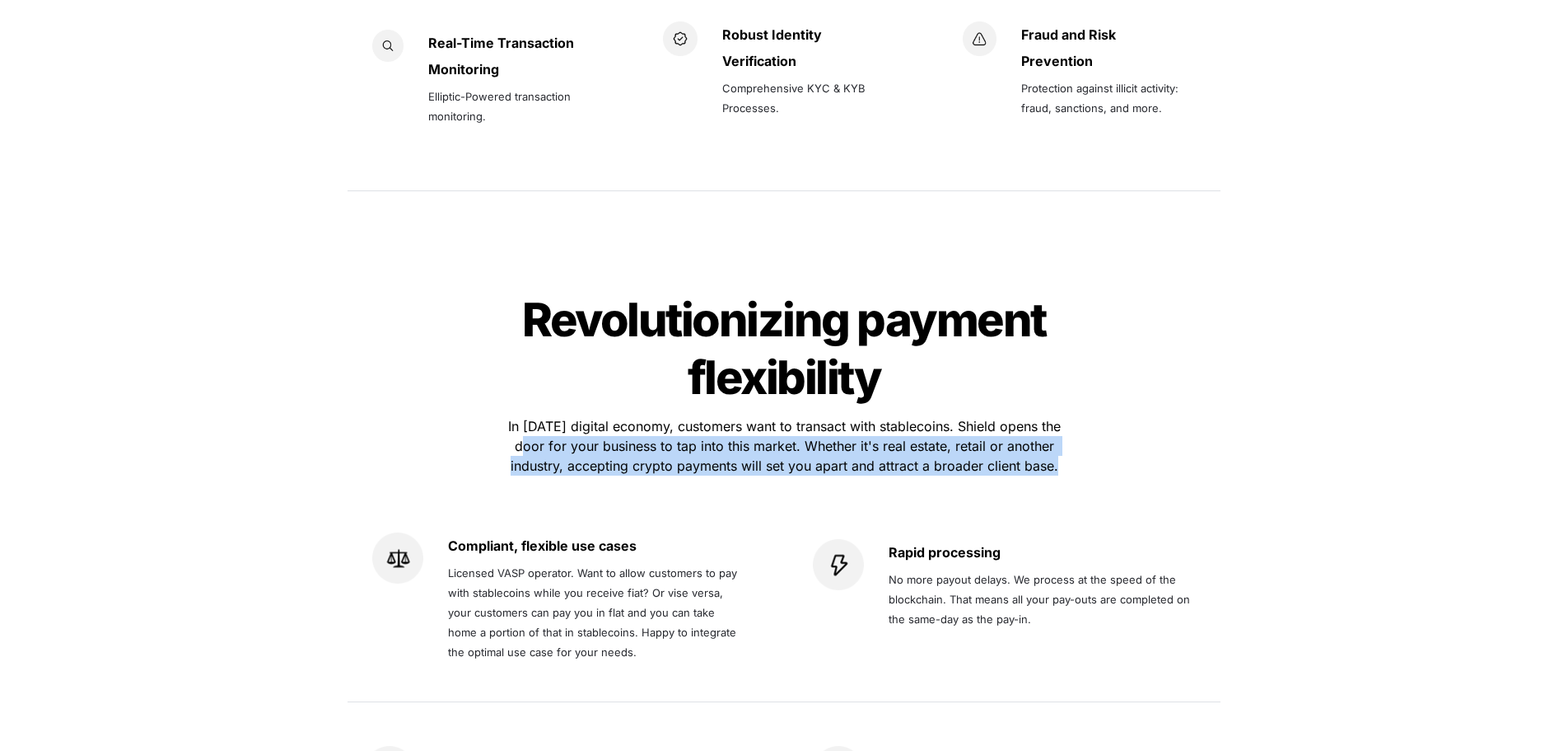
drag, startPoint x: 847, startPoint y: 382, endPoint x: 1082, endPoint y: 421, distance: 238.2
click at [1079, 421] on div "Revolutionizing payment flexibility Revolutionizing payment flexibility In toda…" at bounding box center [784, 588] width 906 height 640
click at [1082, 421] on div "Revolutionizing payment flexibility Revolutionizing payment flexibility In toda…" at bounding box center [784, 588] width 906 height 640
drag, startPoint x: 1060, startPoint y: 415, endPoint x: 436, endPoint y: 360, distance: 626.4
click at [436, 360] on div "Revolutionizing payment flexibility Revolutionizing payment flexibility In toda…" at bounding box center [784, 588] width 906 height 640
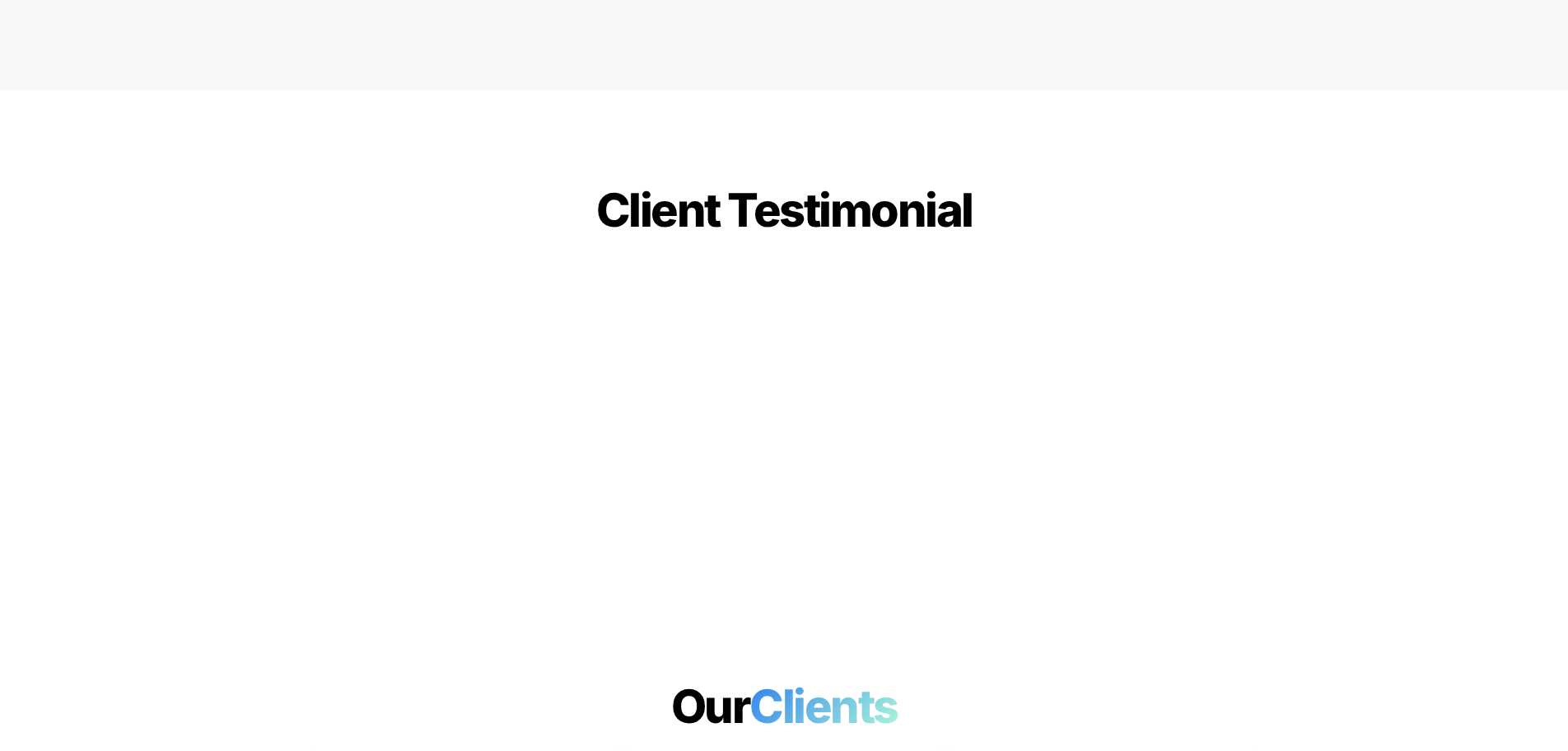
scroll to position [4285, 0]
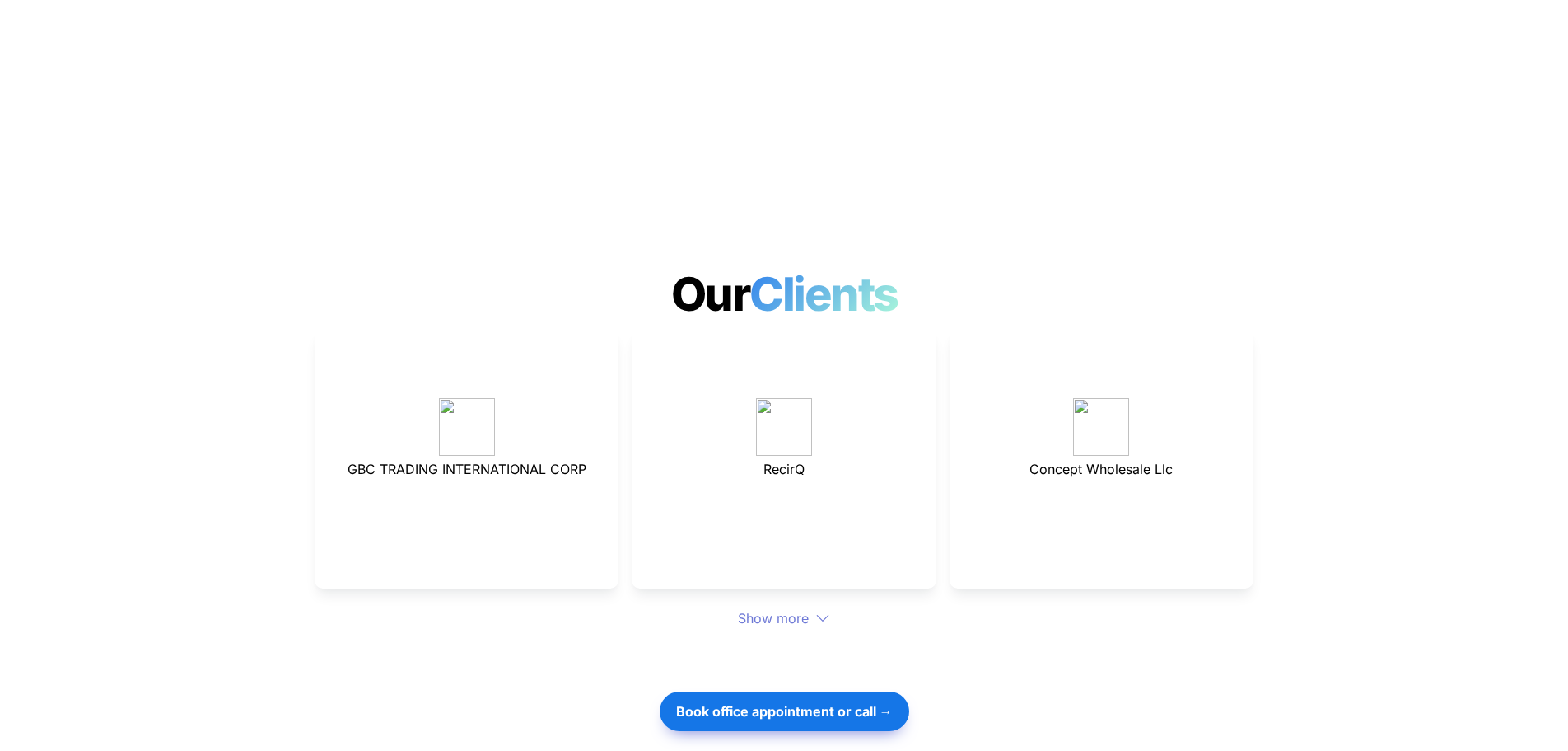
click at [820, 611] on icon at bounding box center [823, 618] width 15 height 15
click at [819, 611] on icon at bounding box center [823, 618] width 15 height 15
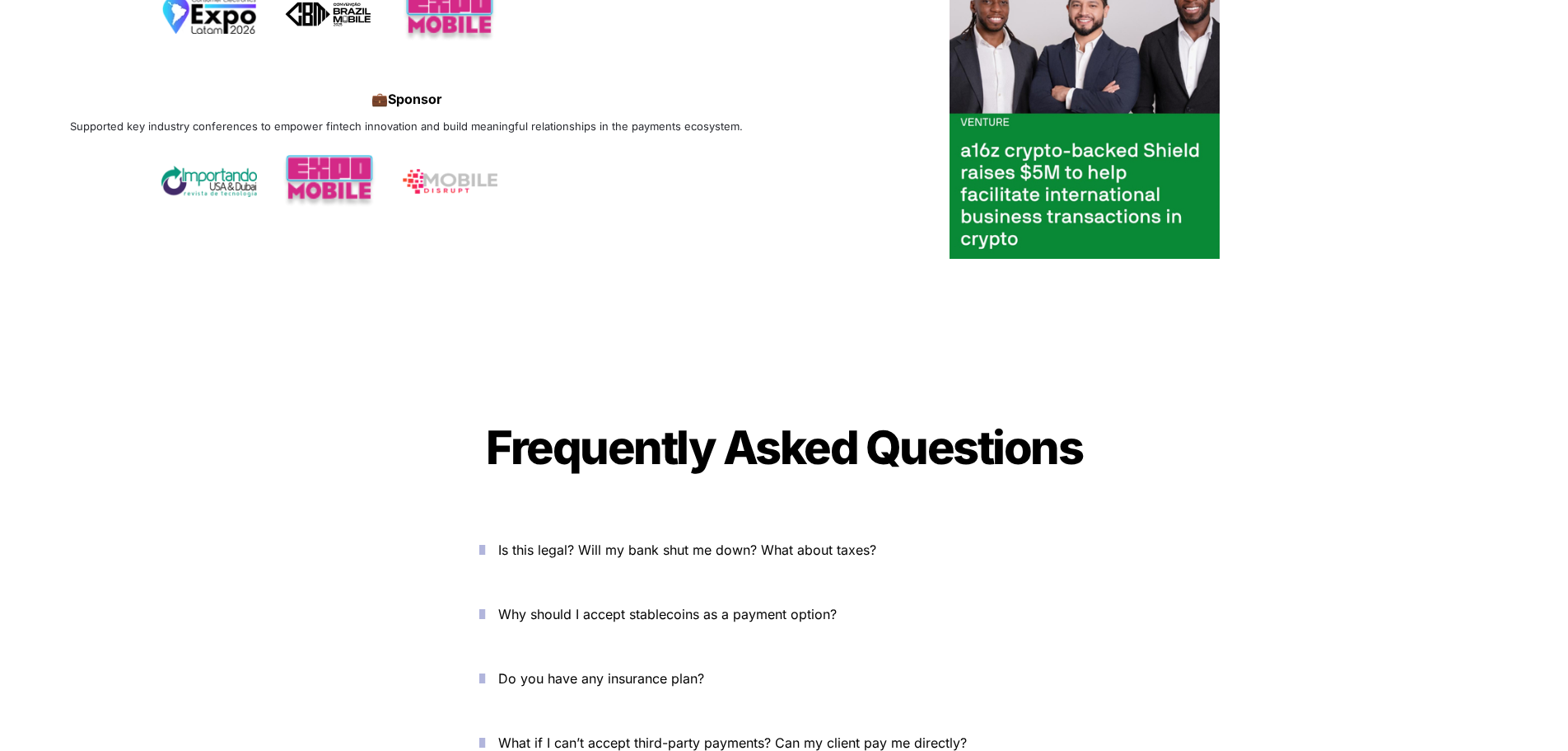
scroll to position [5710, 0]
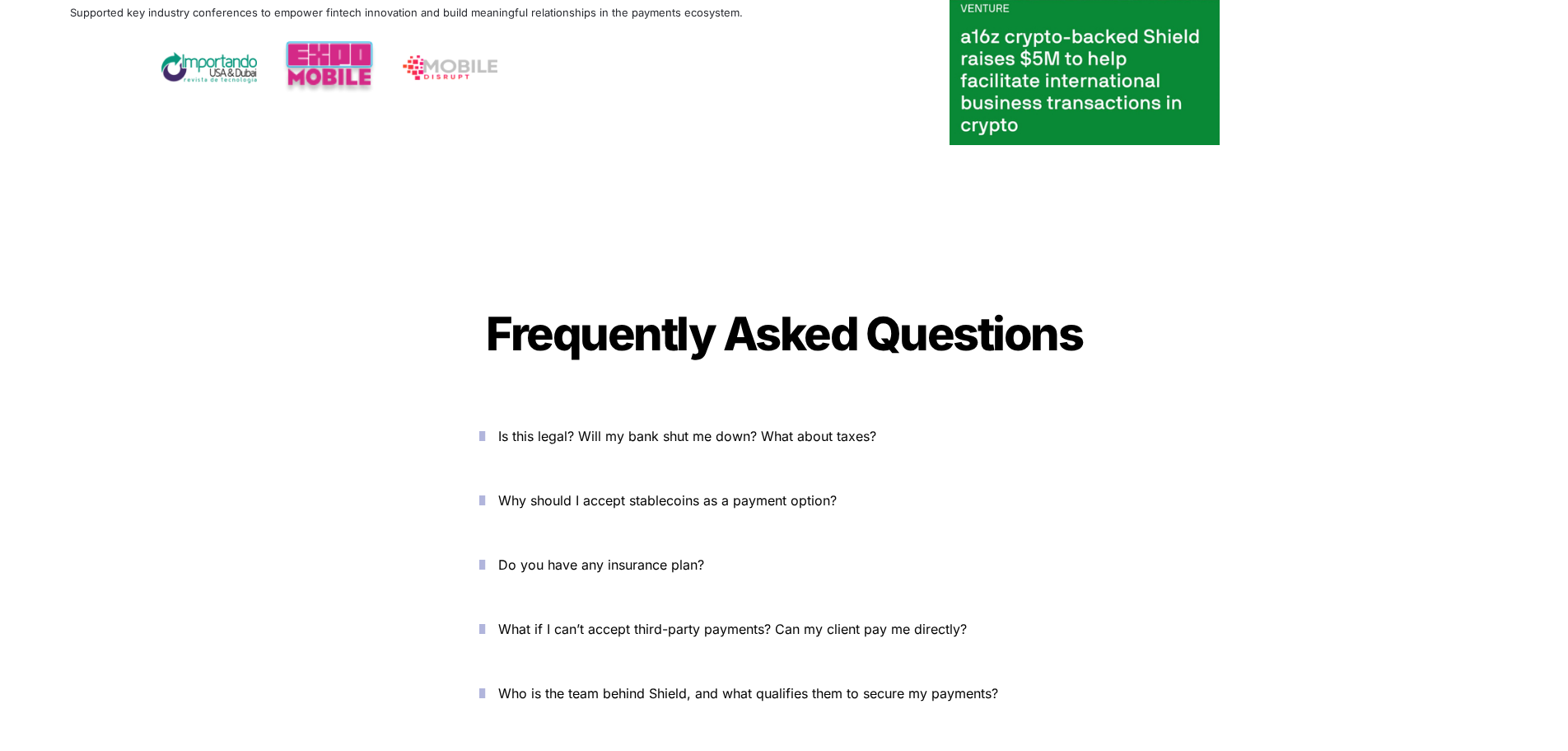
click at [485, 426] on icon "button" at bounding box center [482, 436] width 5 height 20
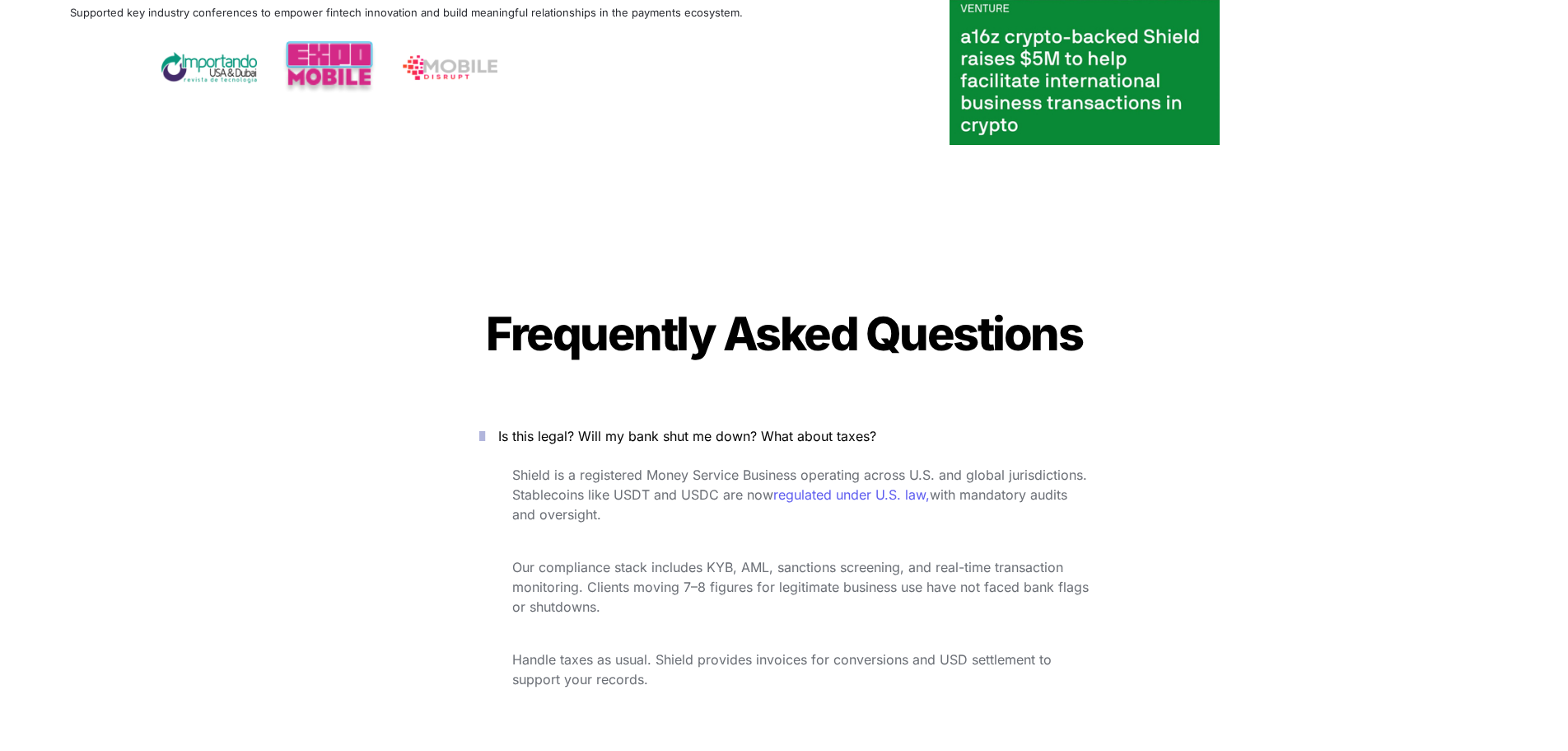
scroll to position [5792, 0]
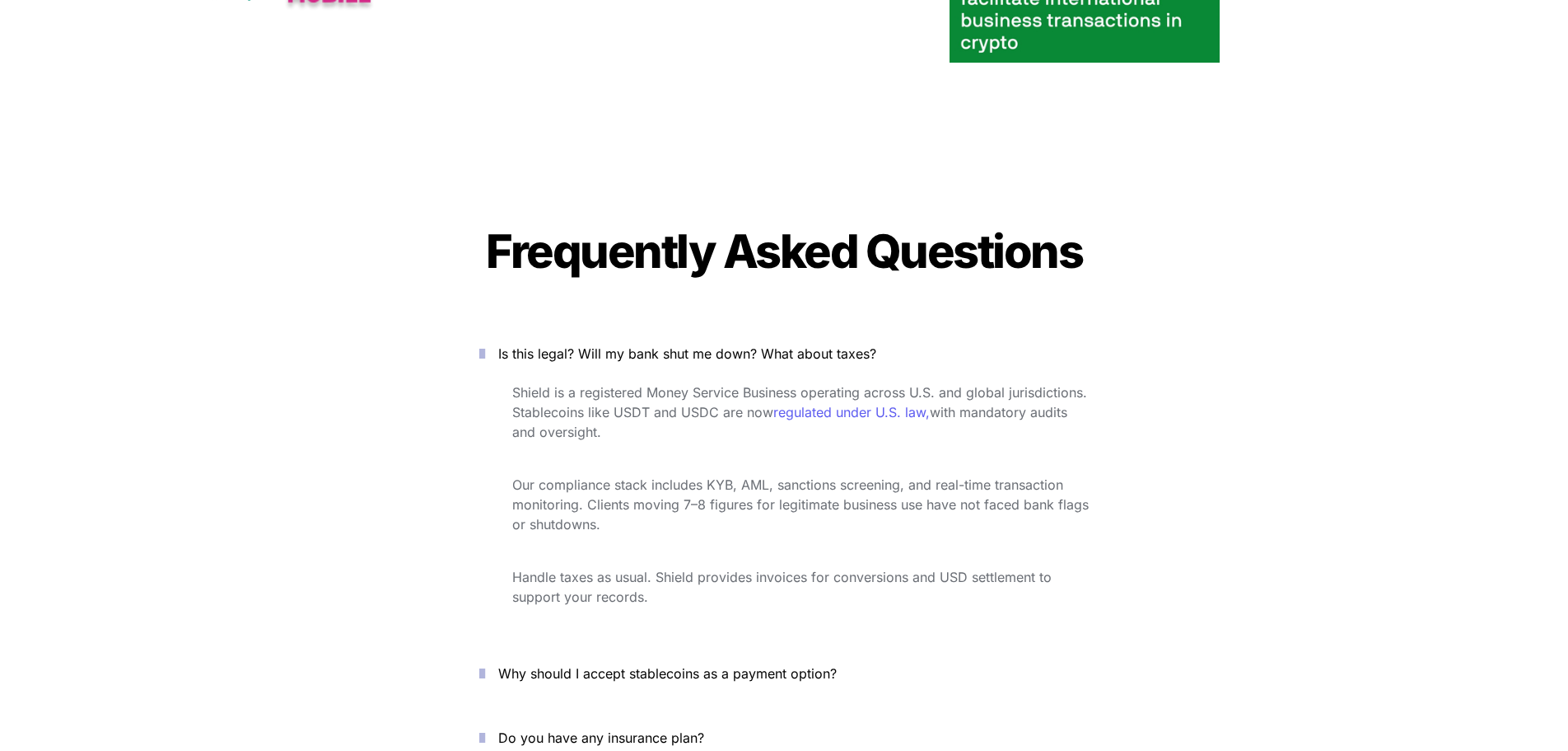
click at [485, 344] on icon "button" at bounding box center [482, 354] width 5 height 20
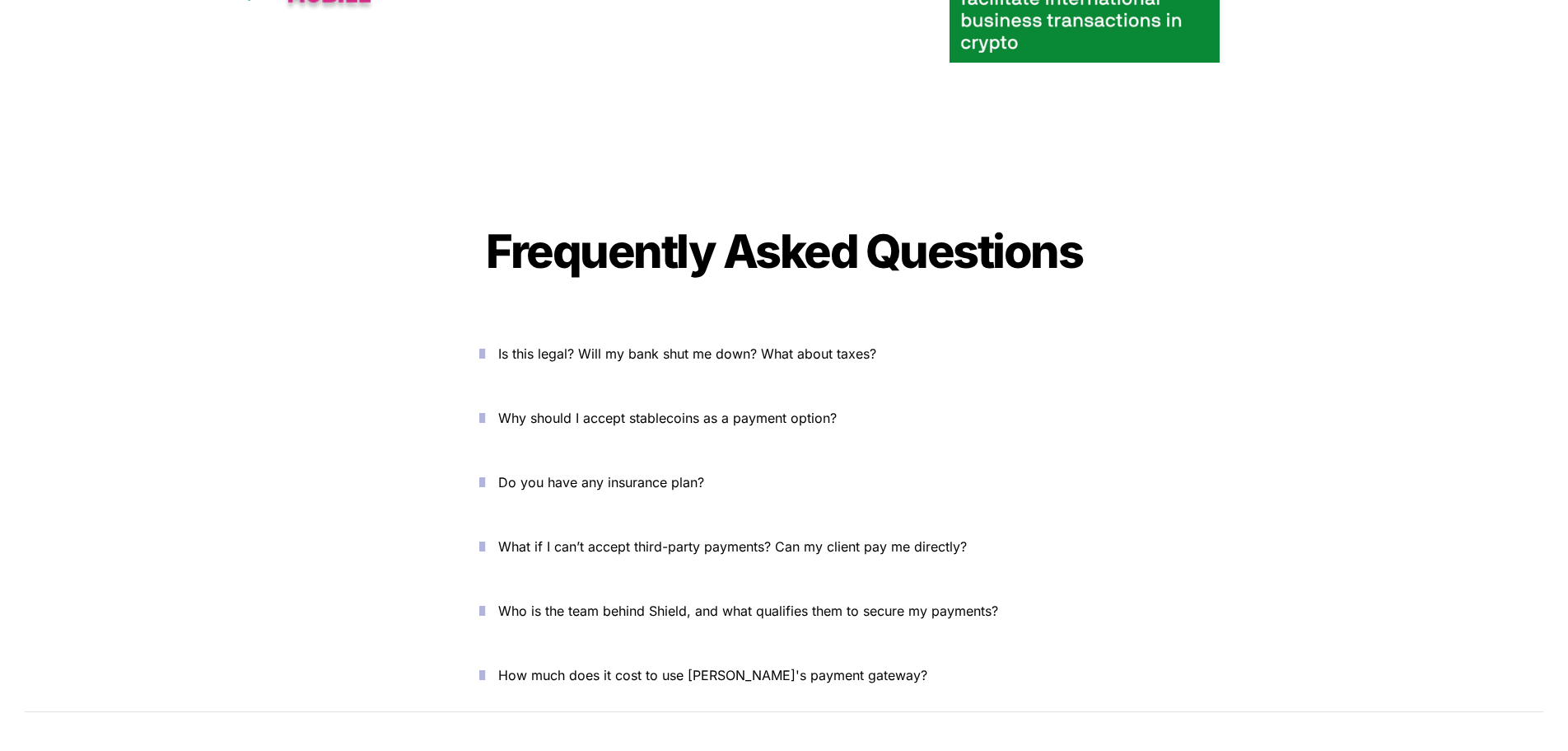
click at [487, 392] on button "Why should I accept stablecoins as a payment option?" at bounding box center [784, 417] width 659 height 51
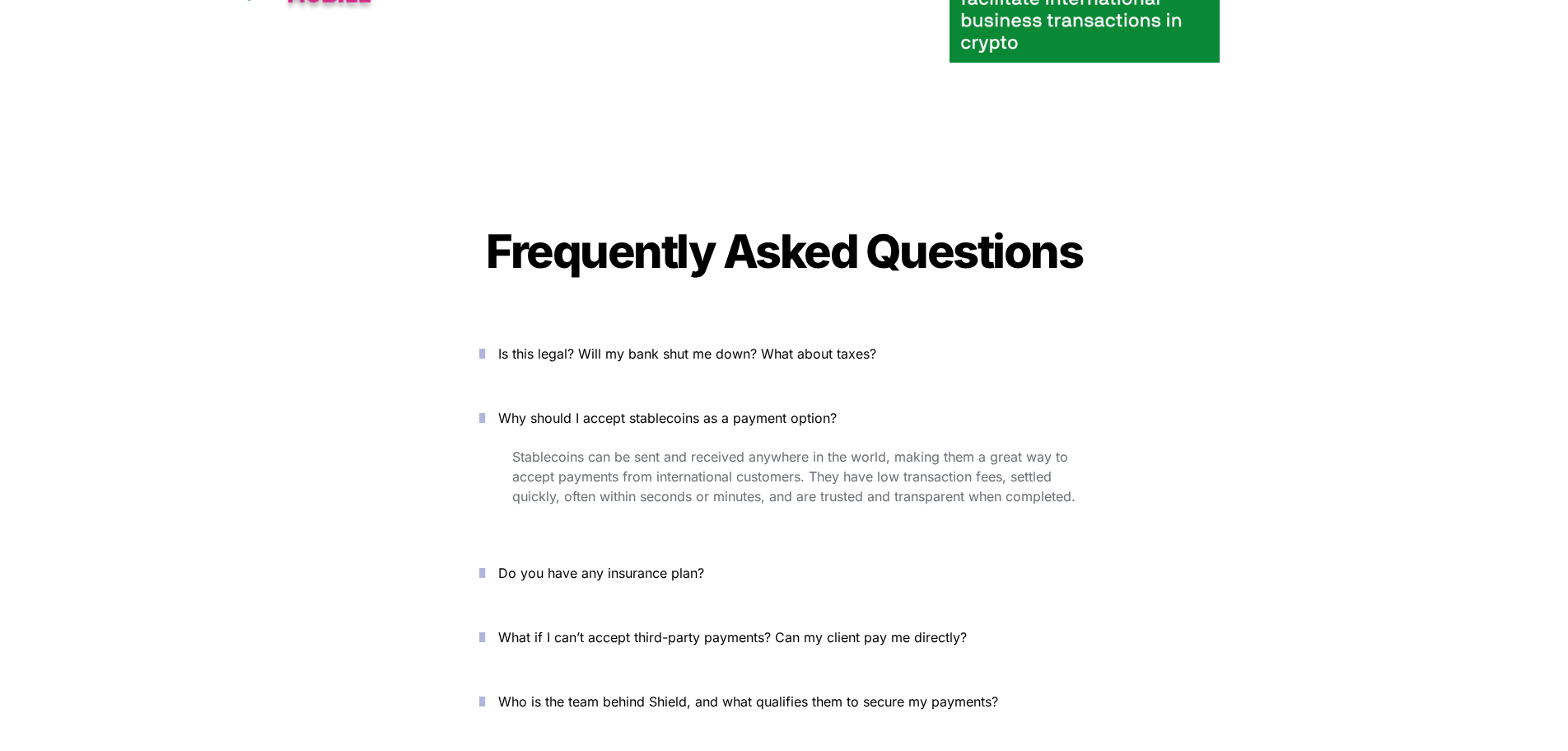
click at [487, 392] on button "Why should I accept stablecoins as a payment option?" at bounding box center [784, 417] width 659 height 51
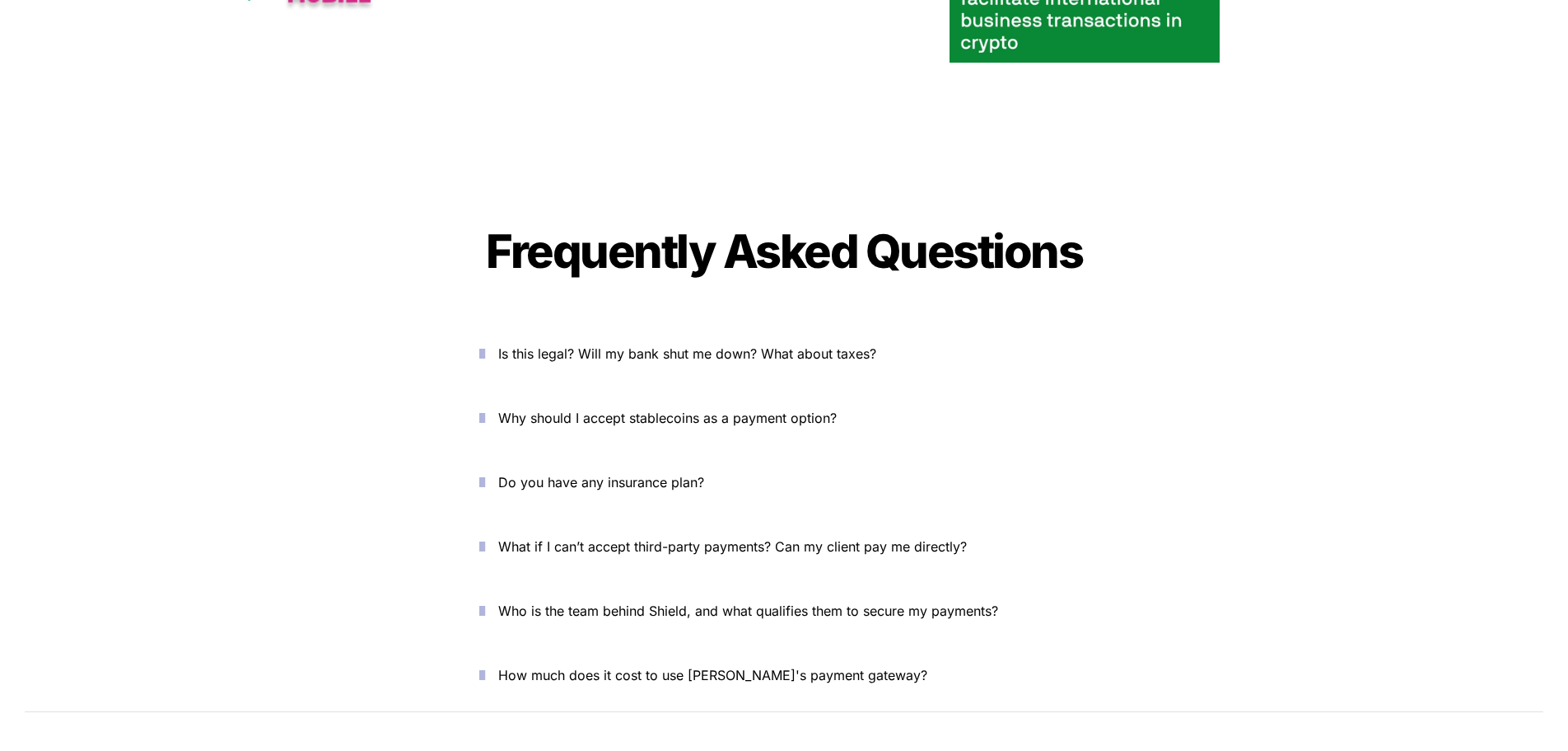
click at [485, 472] on icon "button" at bounding box center [482, 482] width 5 height 20
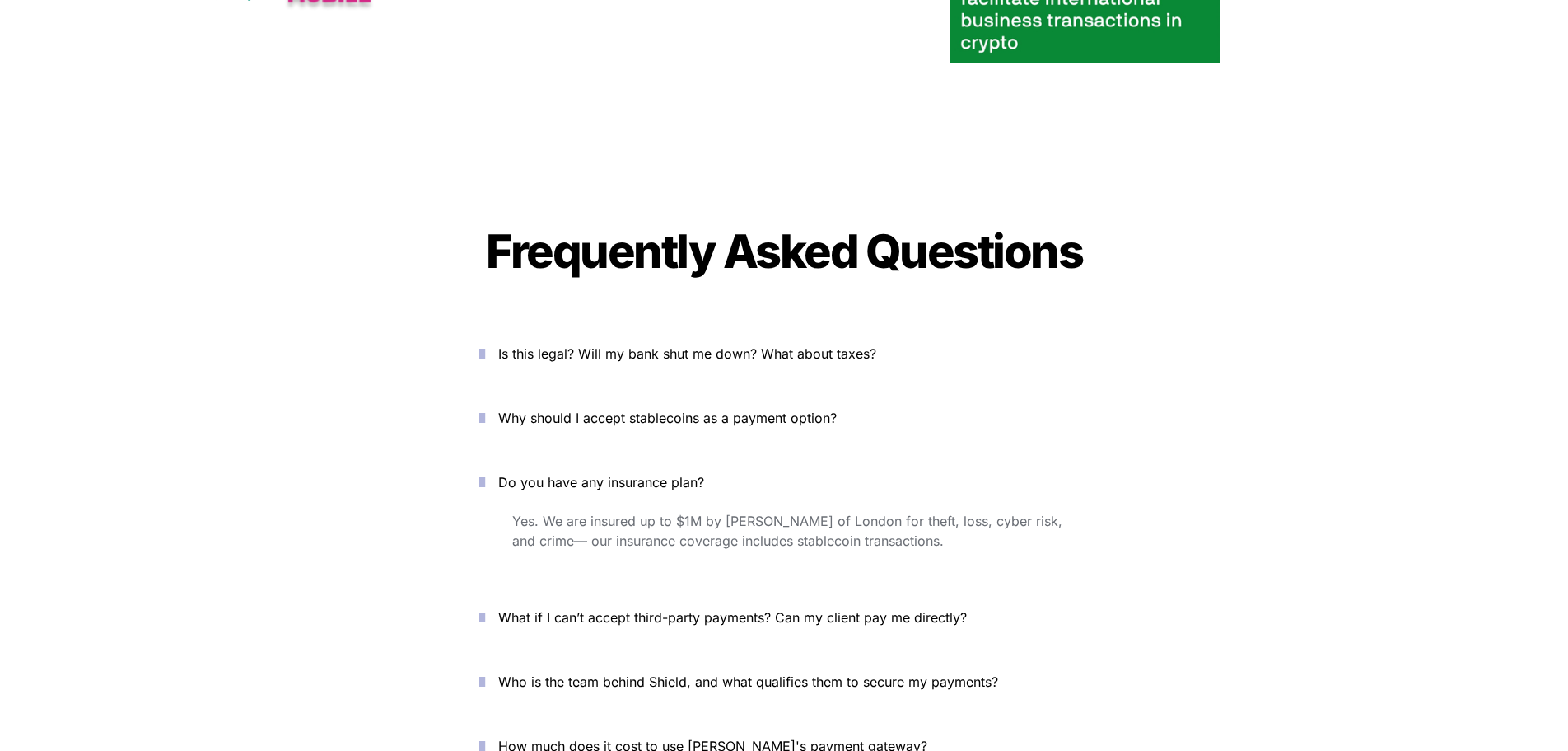
click at [485, 472] on icon "button" at bounding box center [482, 482] width 5 height 20
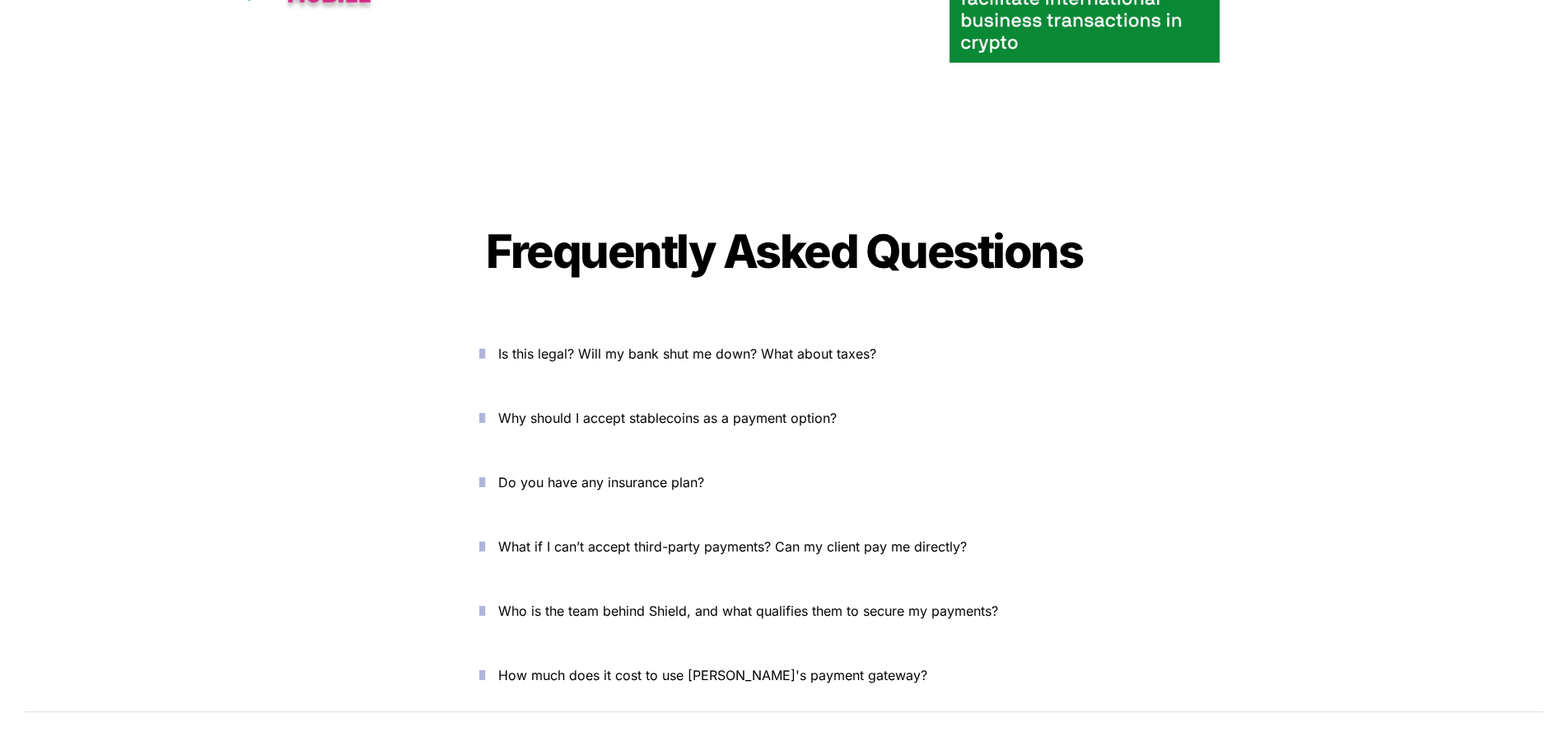
click at [651, 538] on span "What if I can’t accept third-party payments? Can my client pay me directly?" at bounding box center [733, 546] width 468 height 16
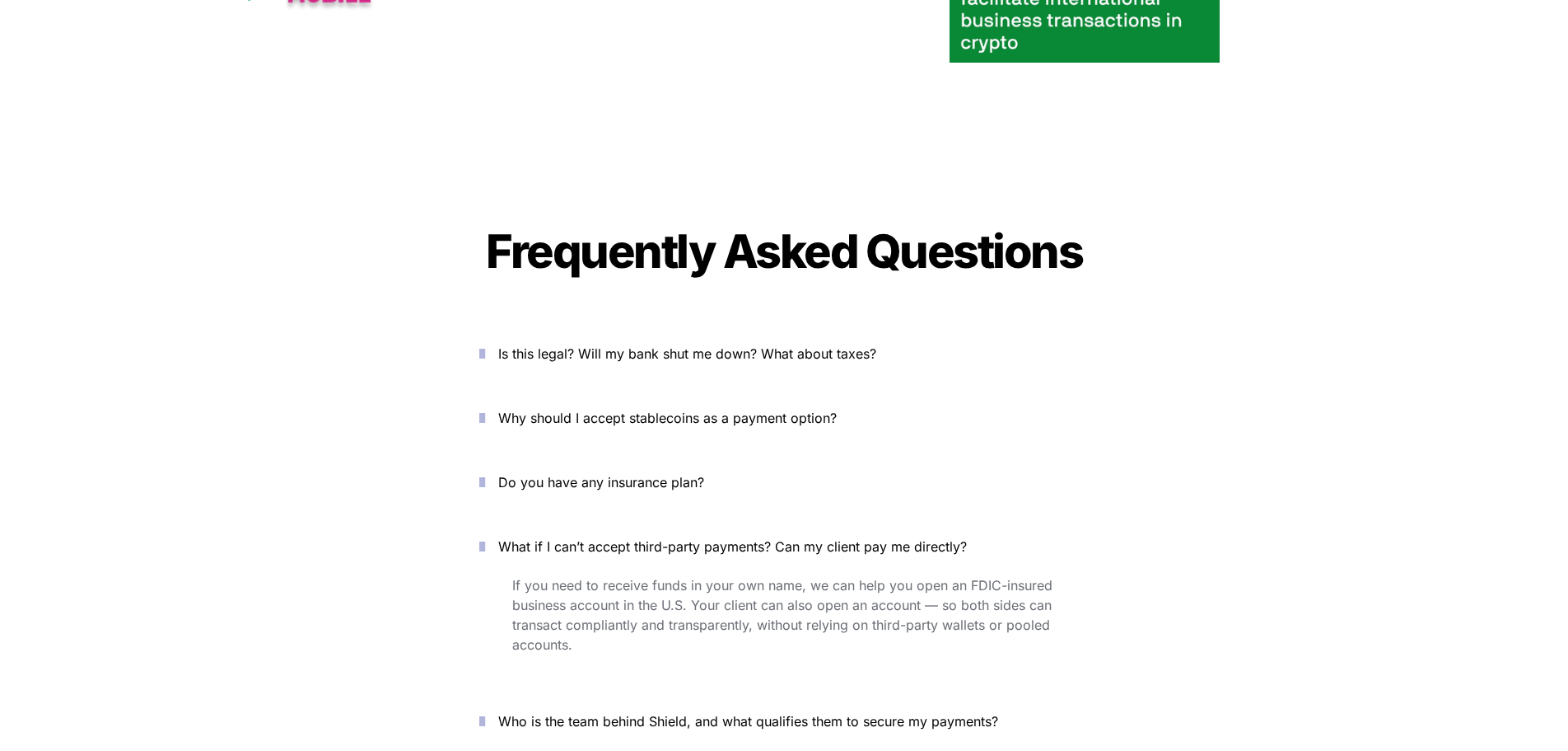
click at [651, 538] on span "What if I can’t accept third-party payments? Can my client pay me directly?" at bounding box center [733, 546] width 468 height 16
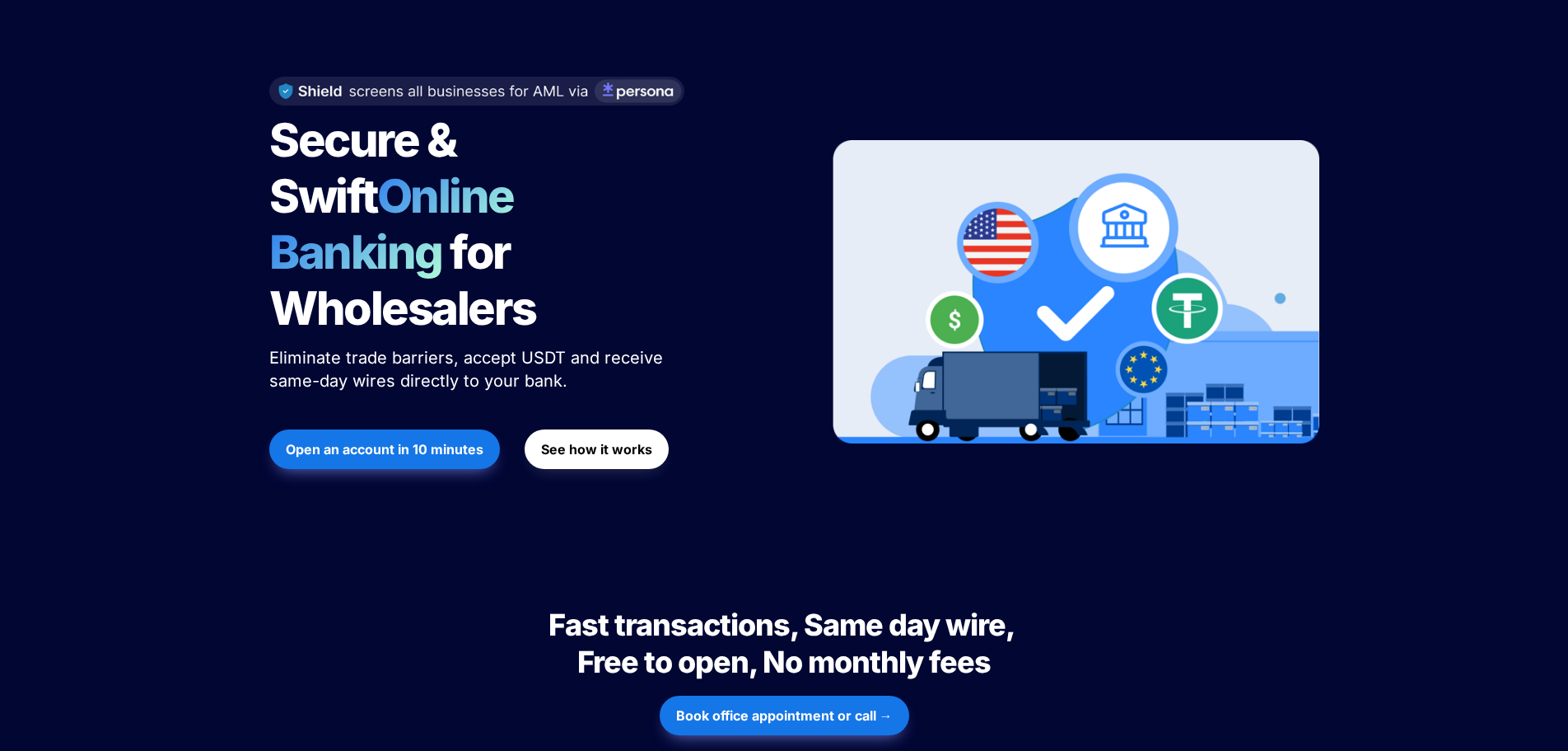
scroll to position [0, 0]
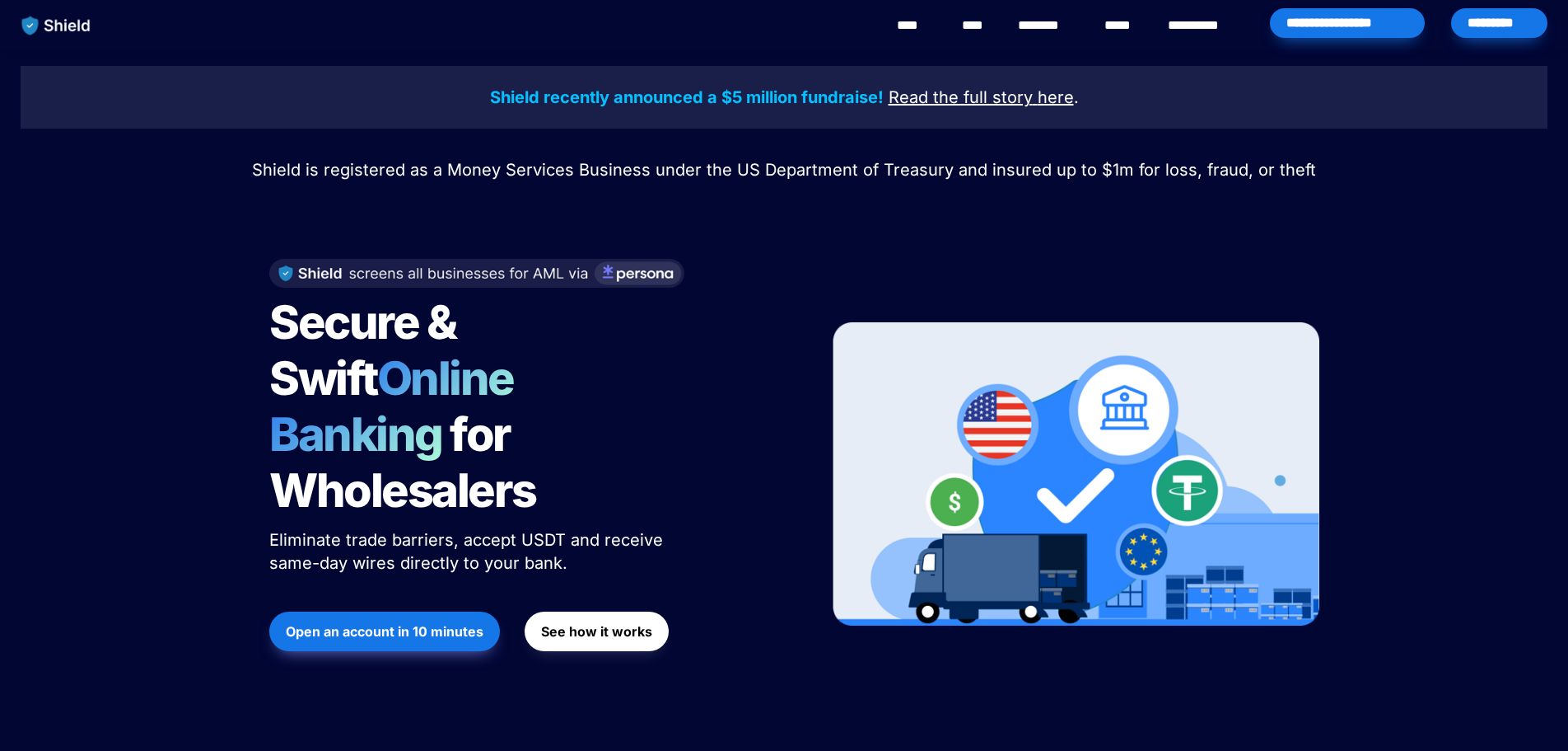
click at [1050, 31] on link "********" at bounding box center [1047, 26] width 58 height 20
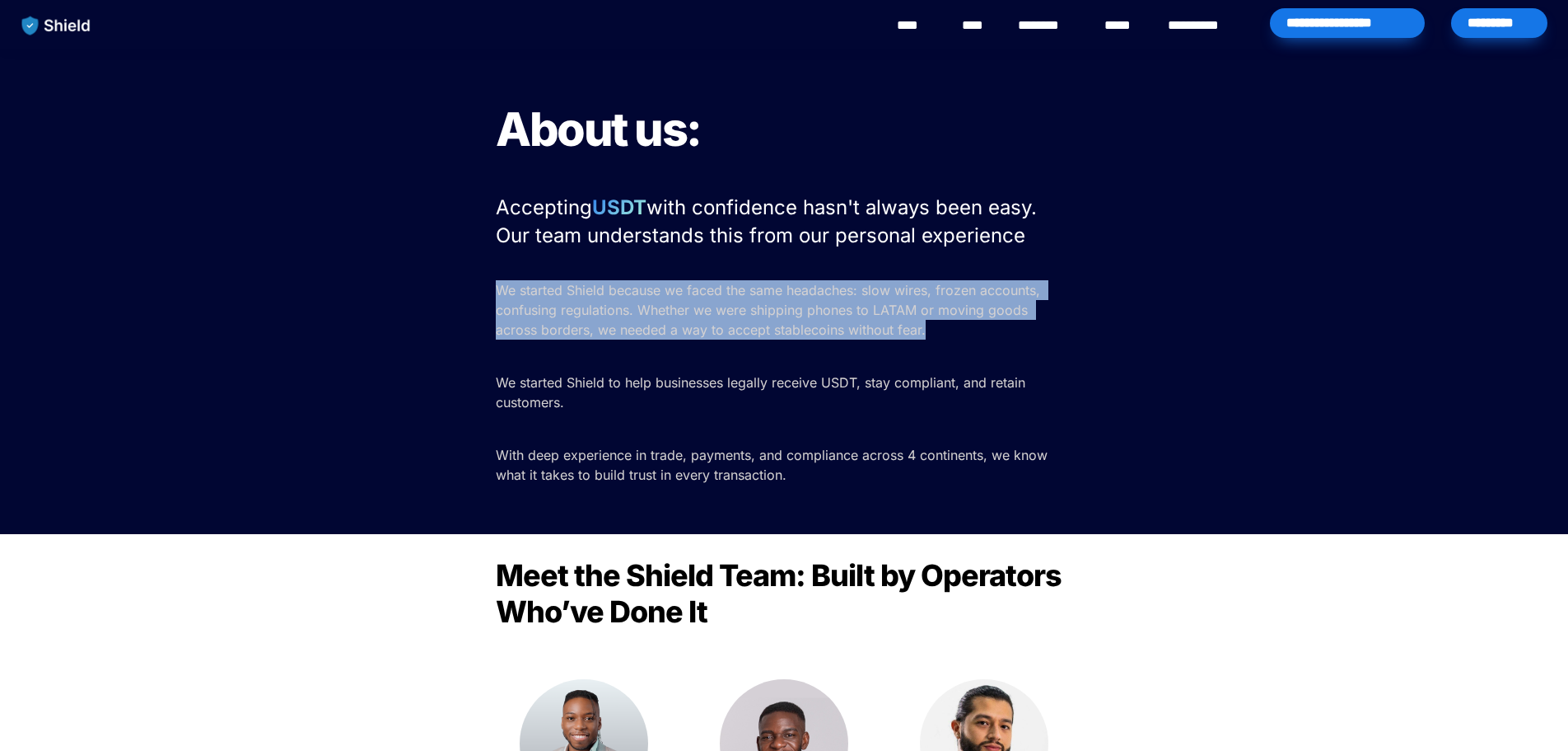
drag, startPoint x: 451, startPoint y: 282, endPoint x: 879, endPoint y: 346, distance: 432.8
click at [888, 346] on div "About us: Accepting USDT with confidence hasn't always been easy. Our team unde…" at bounding box center [784, 292] width 1568 height 485
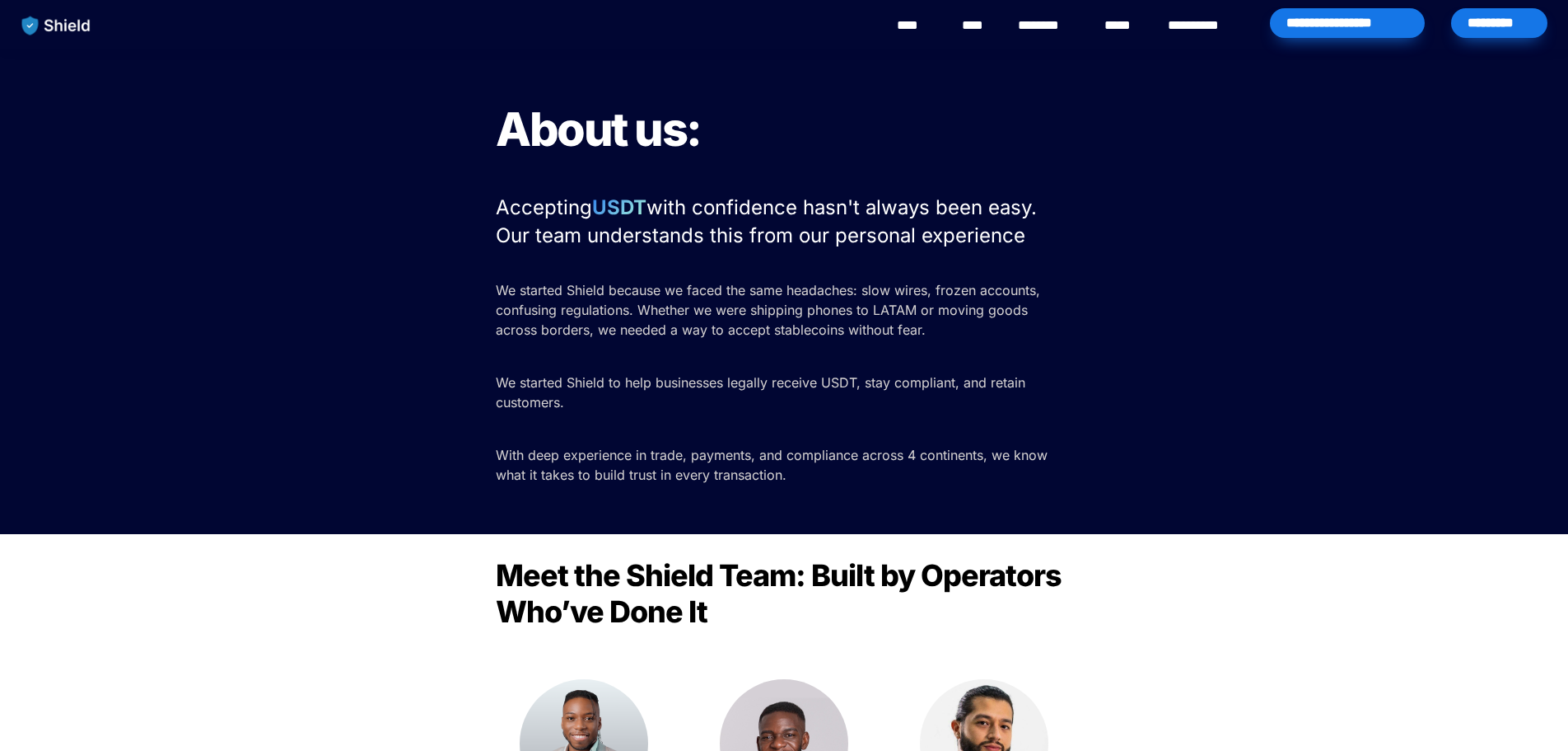
click at [846, 456] on span "With deep experience in trade, payments, and compliance across 4 continents, we…" at bounding box center [774, 465] width 556 height 36
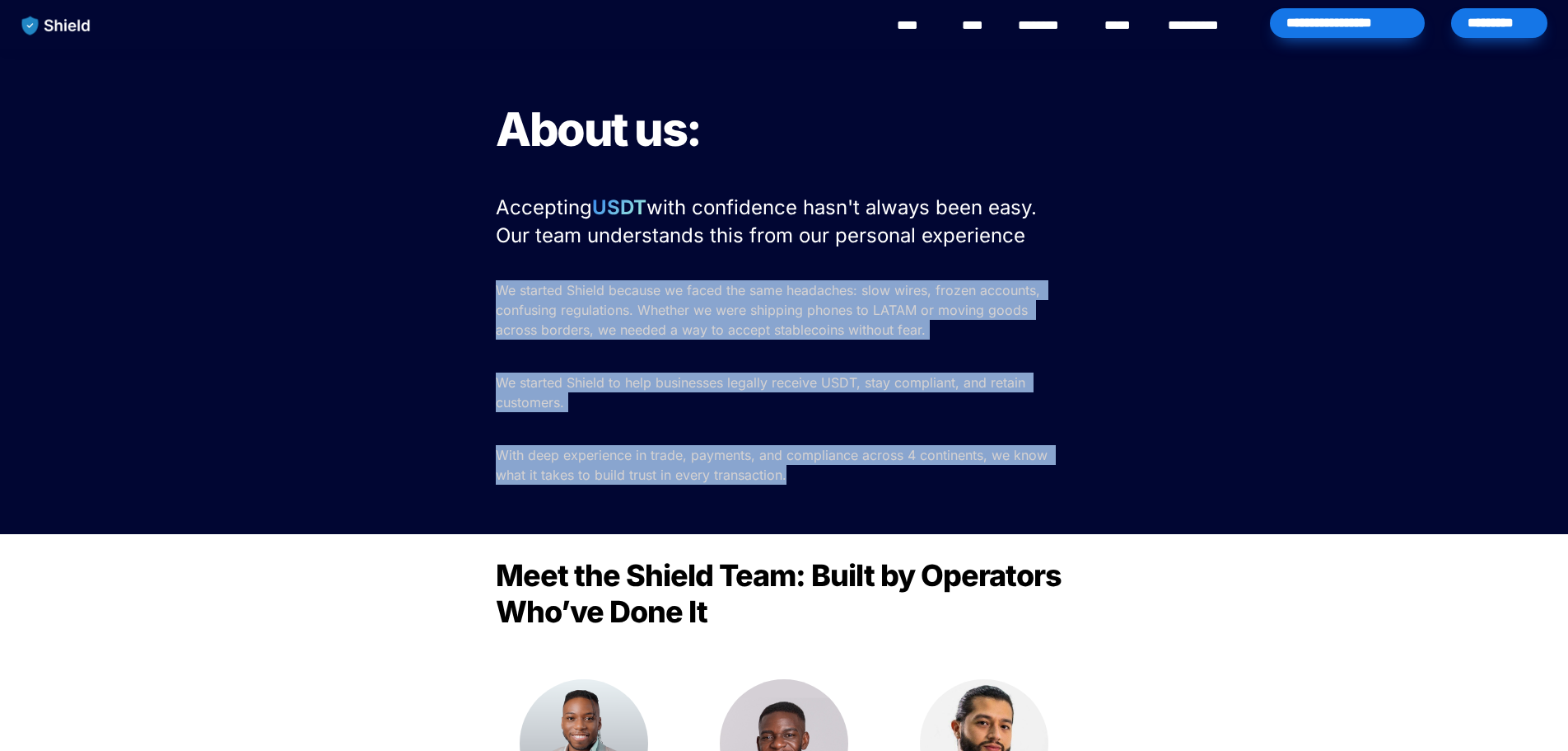
drag, startPoint x: 819, startPoint y: 497, endPoint x: 417, endPoint y: 294, distance: 450.3
click at [417, 294] on div "About us: Accepting USDT with confidence hasn't always been easy. Our team unde…" at bounding box center [784, 292] width 1568 height 485
click at [535, 337] on span "We started Shield because we faced the same headaches: slow wires, frozen accou…" at bounding box center [770, 309] width 548 height 56
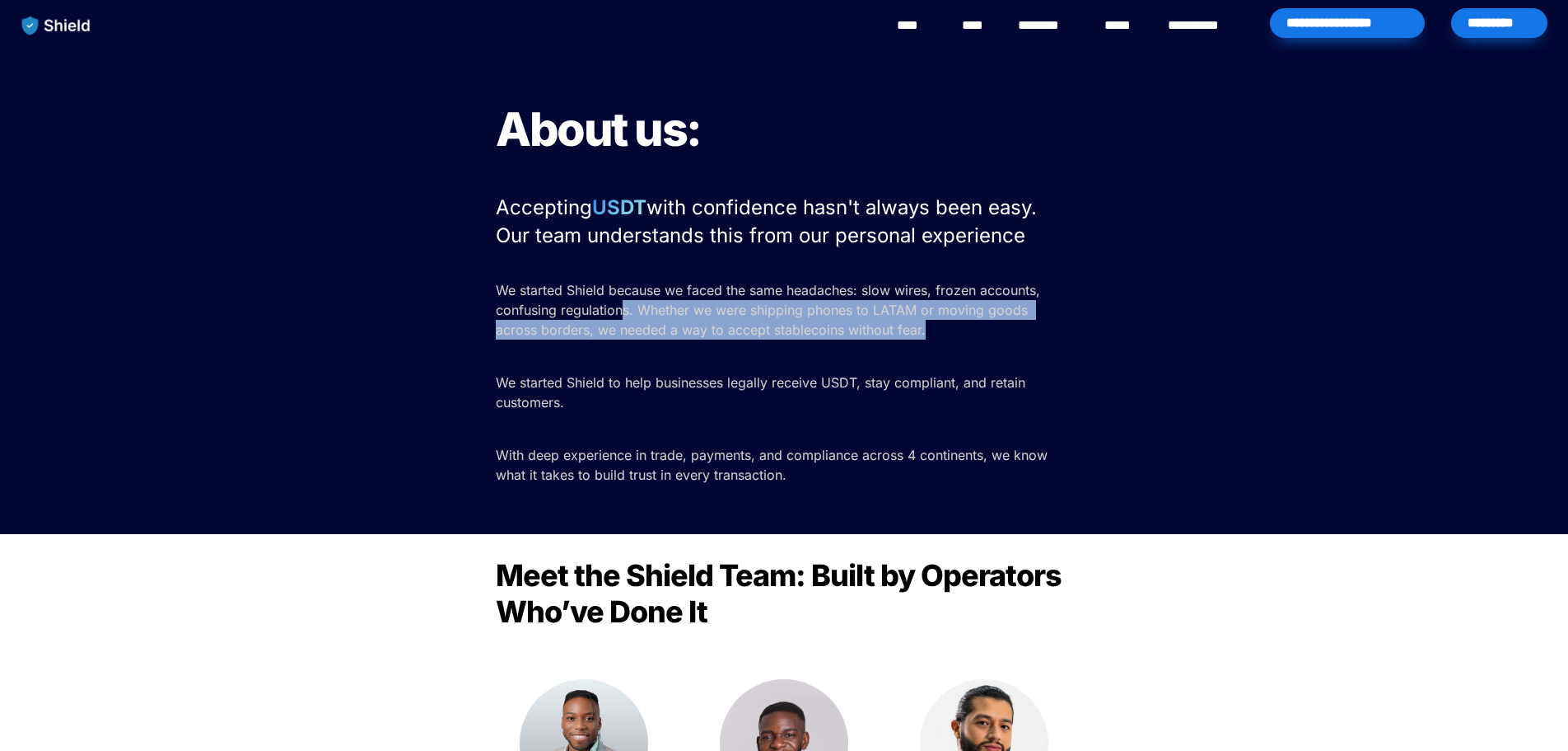
drag, startPoint x: 625, startPoint y: 310, endPoint x: 985, endPoint y: 354, distance: 362.7
click at [1000, 342] on p "We started Shield because we faced the same headaches: slow wires, frozen accou…" at bounding box center [784, 310] width 577 height 66
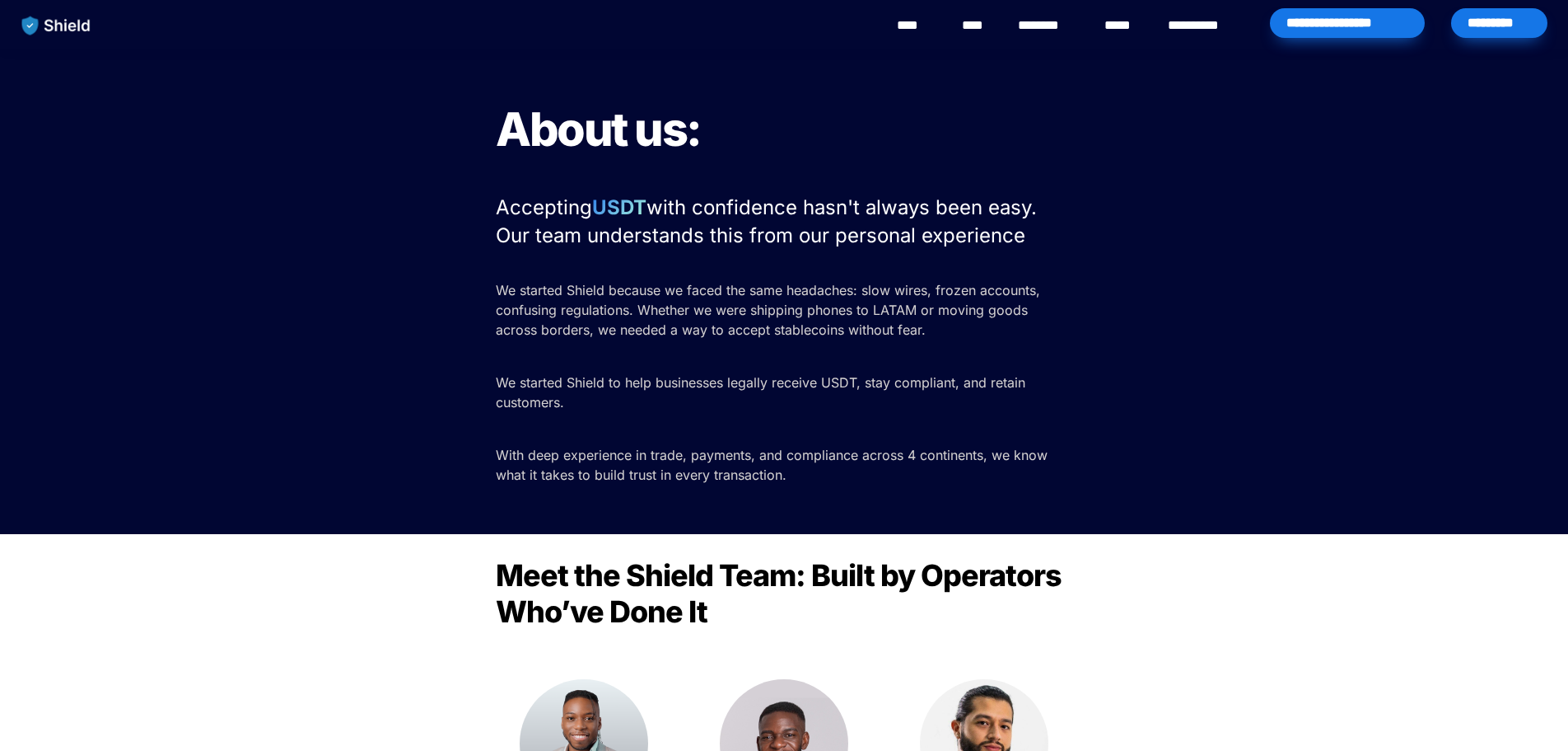
click at [980, 356] on p at bounding box center [784, 355] width 577 height 26
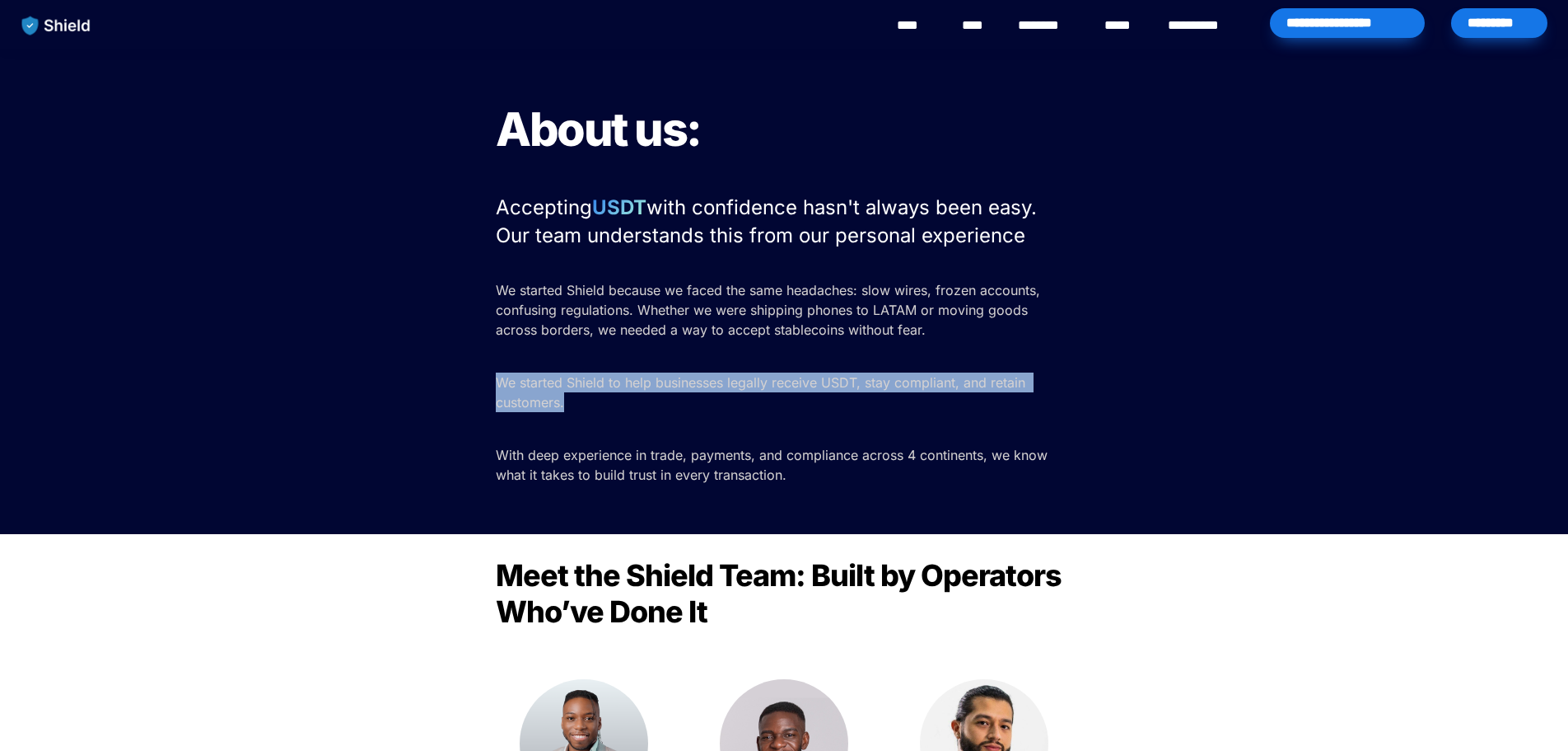
drag, startPoint x: 595, startPoint y: 394, endPoint x: 419, endPoint y: 377, distance: 176.8
click at [419, 377] on div "About us: Accepting USDT with confidence hasn't always been easy. Our team unde…" at bounding box center [784, 292] width 1568 height 485
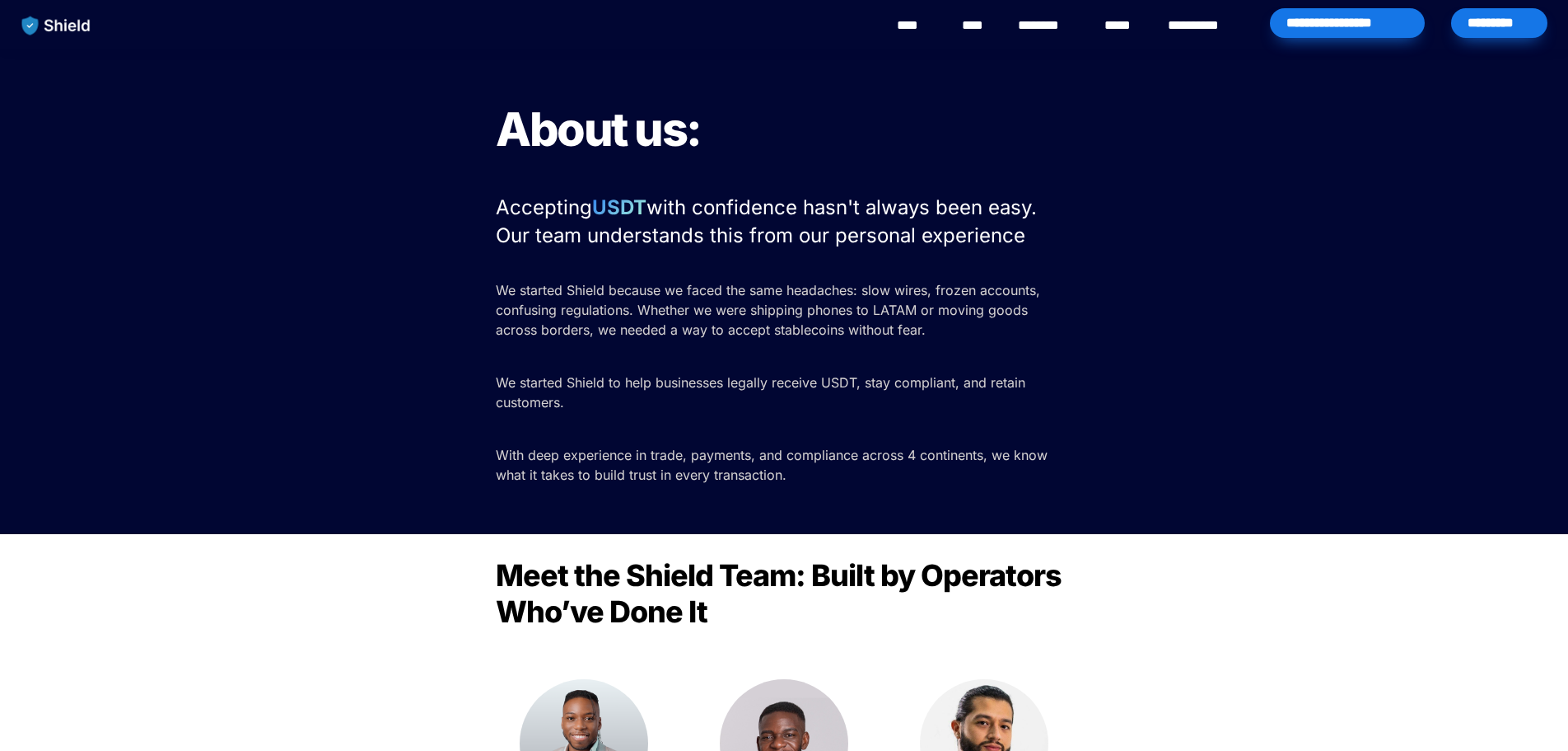
click at [726, 459] on span "With deep experience in trade, payments, and compliance across 4 continents, we…" at bounding box center [774, 465] width 556 height 36
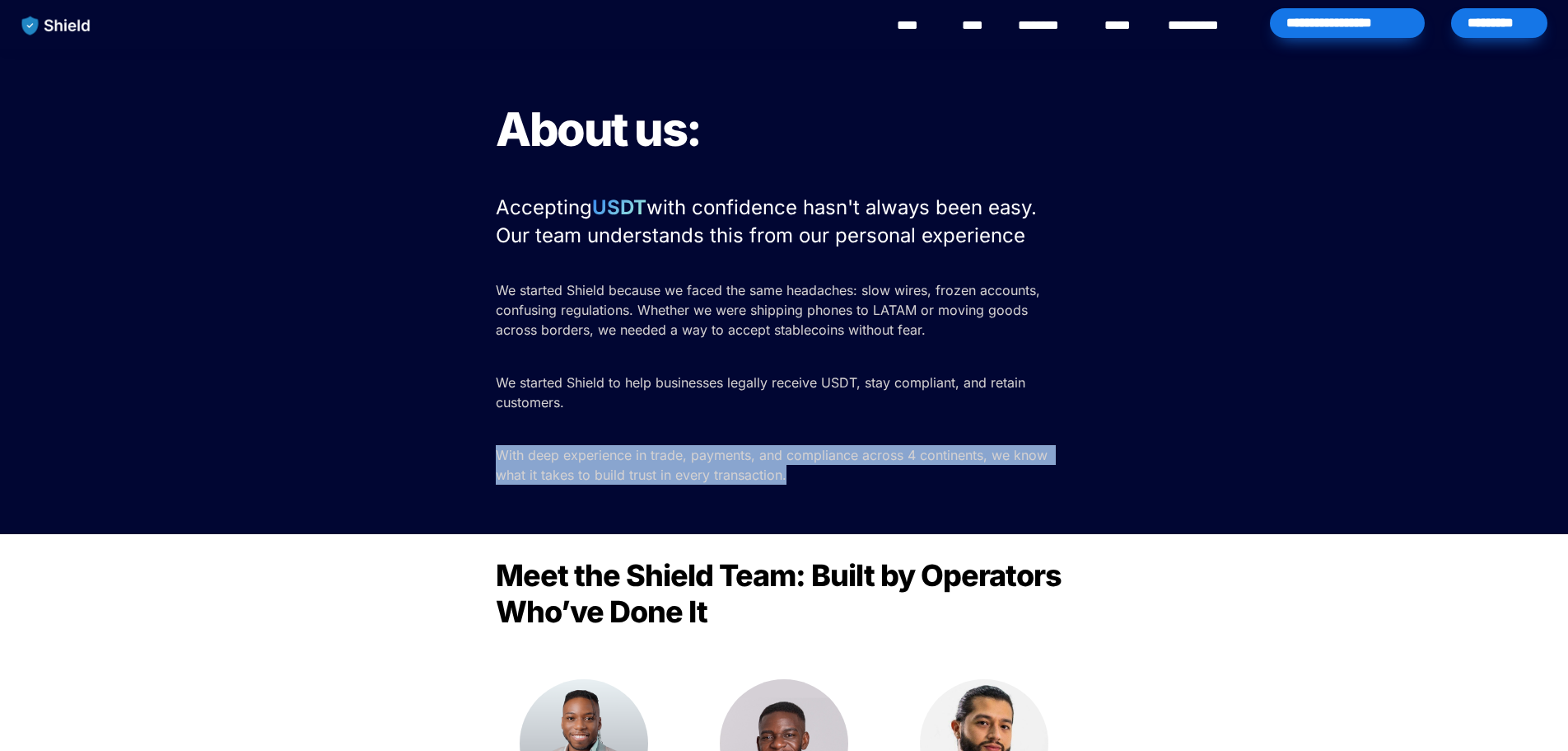
drag, startPoint x: 860, startPoint y: 518, endPoint x: 431, endPoint y: 453, distance: 433.9
click at [431, 453] on div "About us: Accepting USDT with confidence hasn't always been easy. Our team unde…" at bounding box center [784, 292] width 1568 height 485
click at [894, 478] on p "With deep experience in trade, payments, and compliance across 4 continents, we…" at bounding box center [784, 465] width 577 height 46
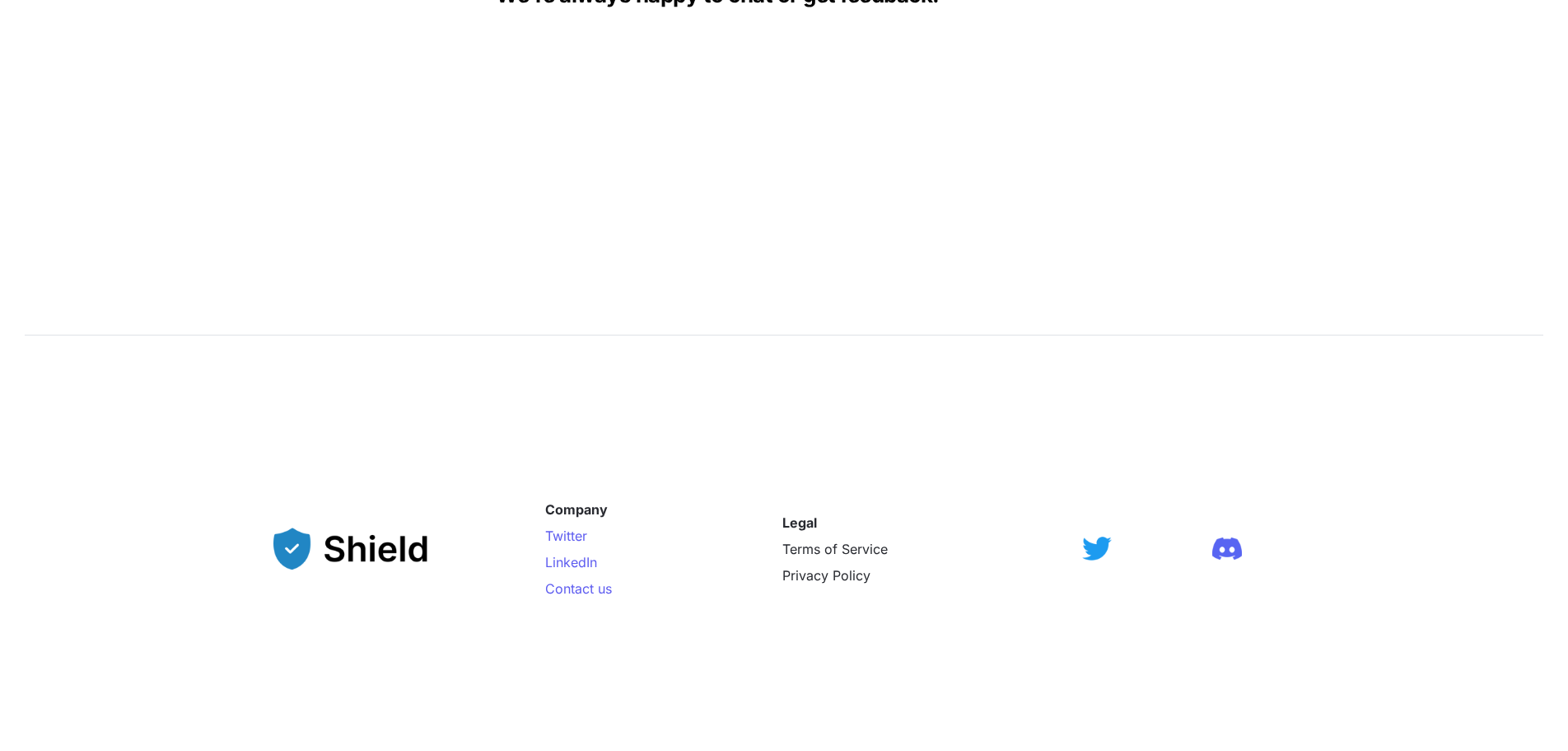
scroll to position [2612, 0]
